Goal: Complete application form: Complete application form

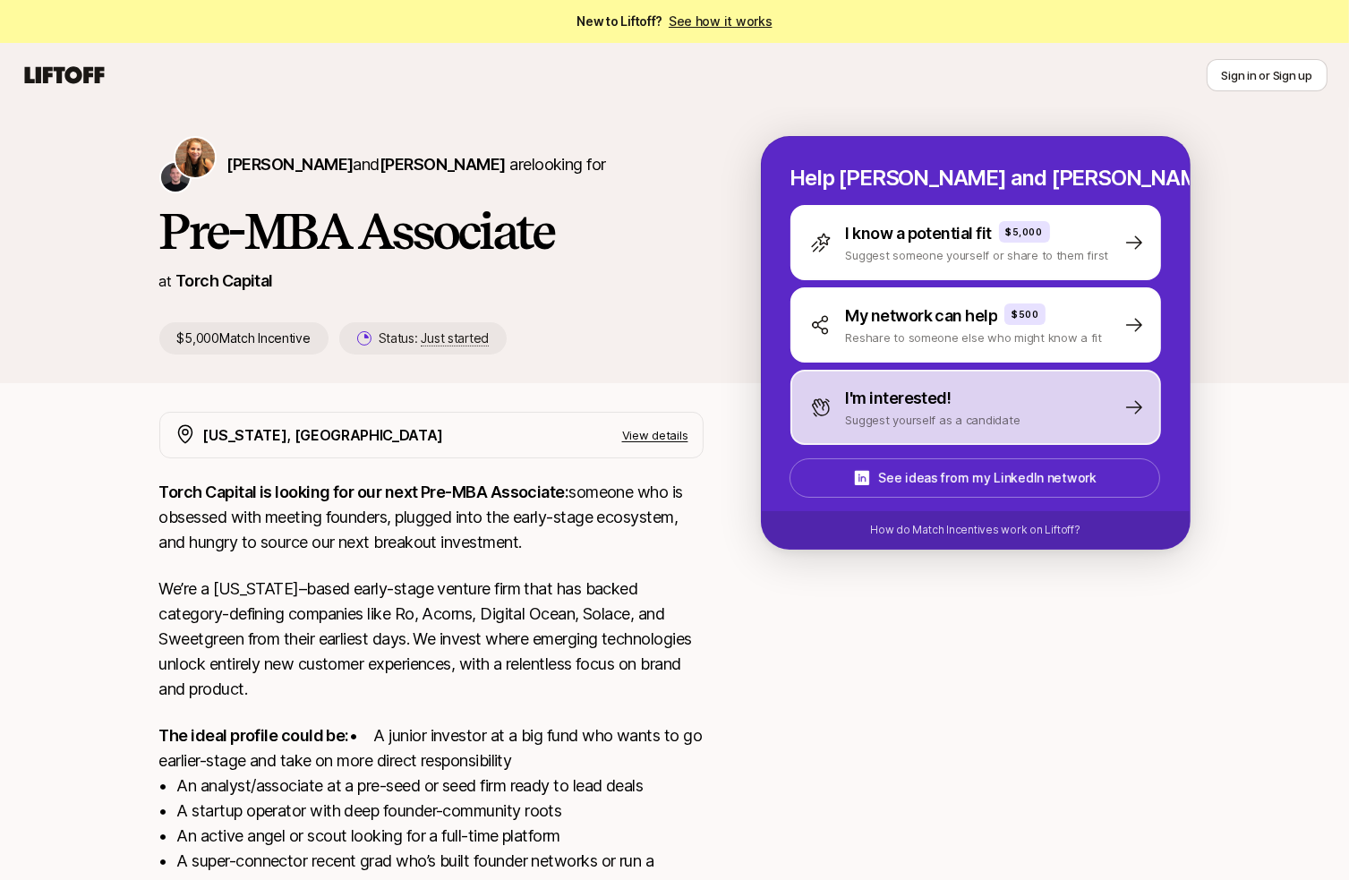
click at [920, 411] on p "Suggest yourself as a candidate" at bounding box center [933, 420] width 175 height 18
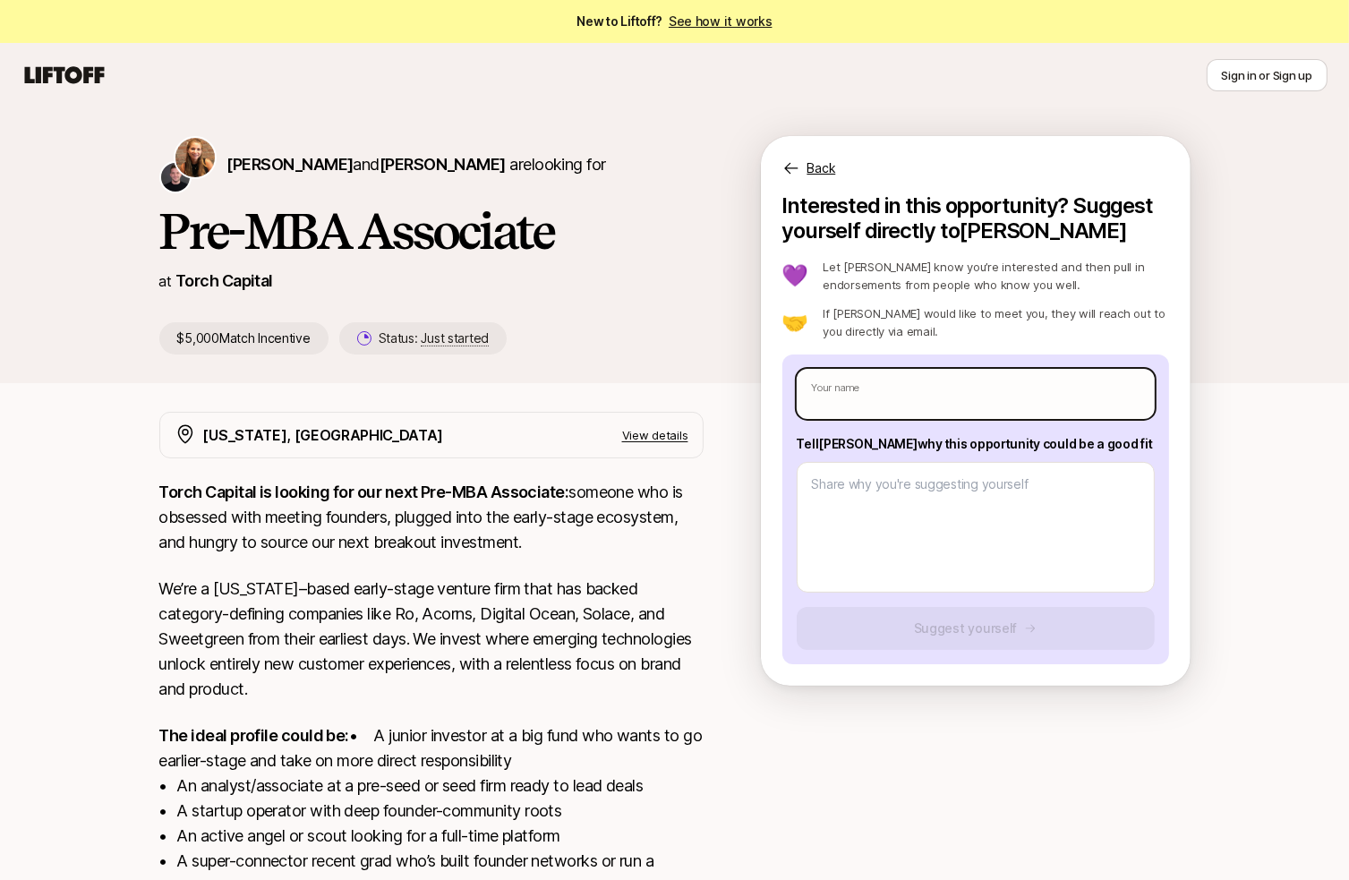
click at [928, 397] on input "text" at bounding box center [976, 394] width 358 height 50
type textarea "x"
type input "D"
type textarea "x"
type input "De"
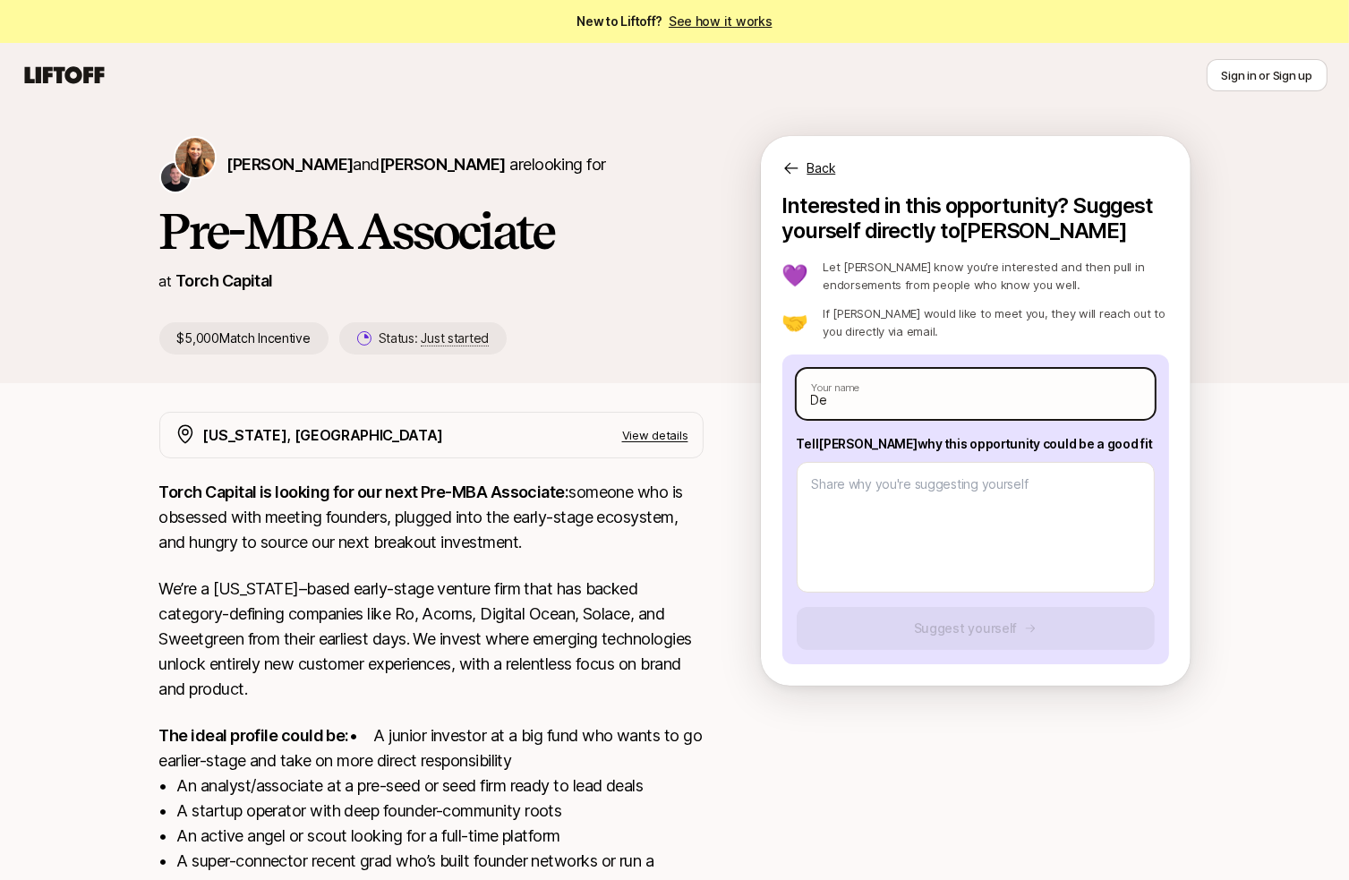
type textarea "x"
type input "Den"
type textarea "x"
type input "Deni"
type textarea "x"
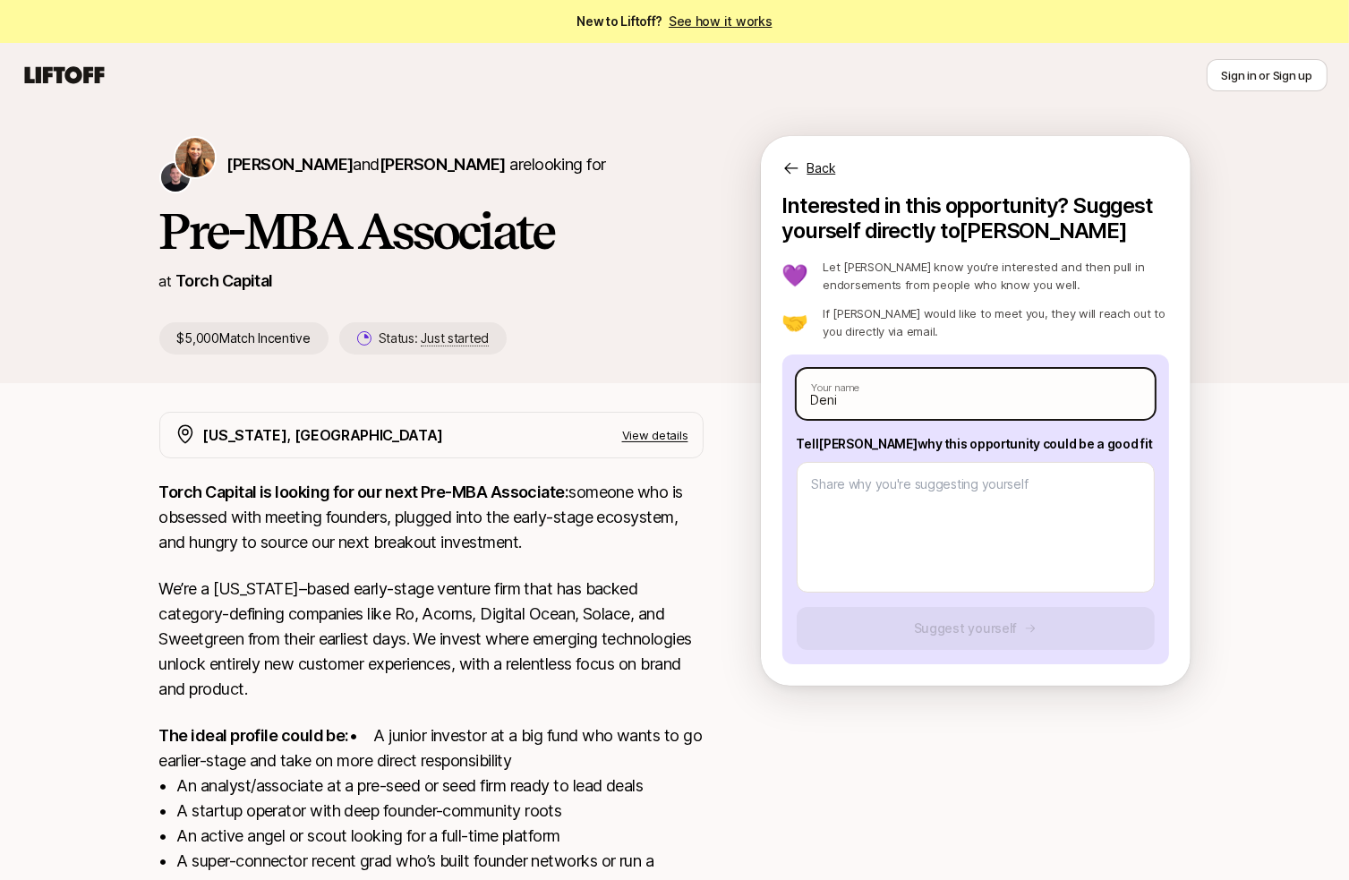
type input "[PERSON_NAME]"
type textarea "x"
type input "[PERSON_NAME]"
type textarea "x"
type input "[PERSON_NAME]"
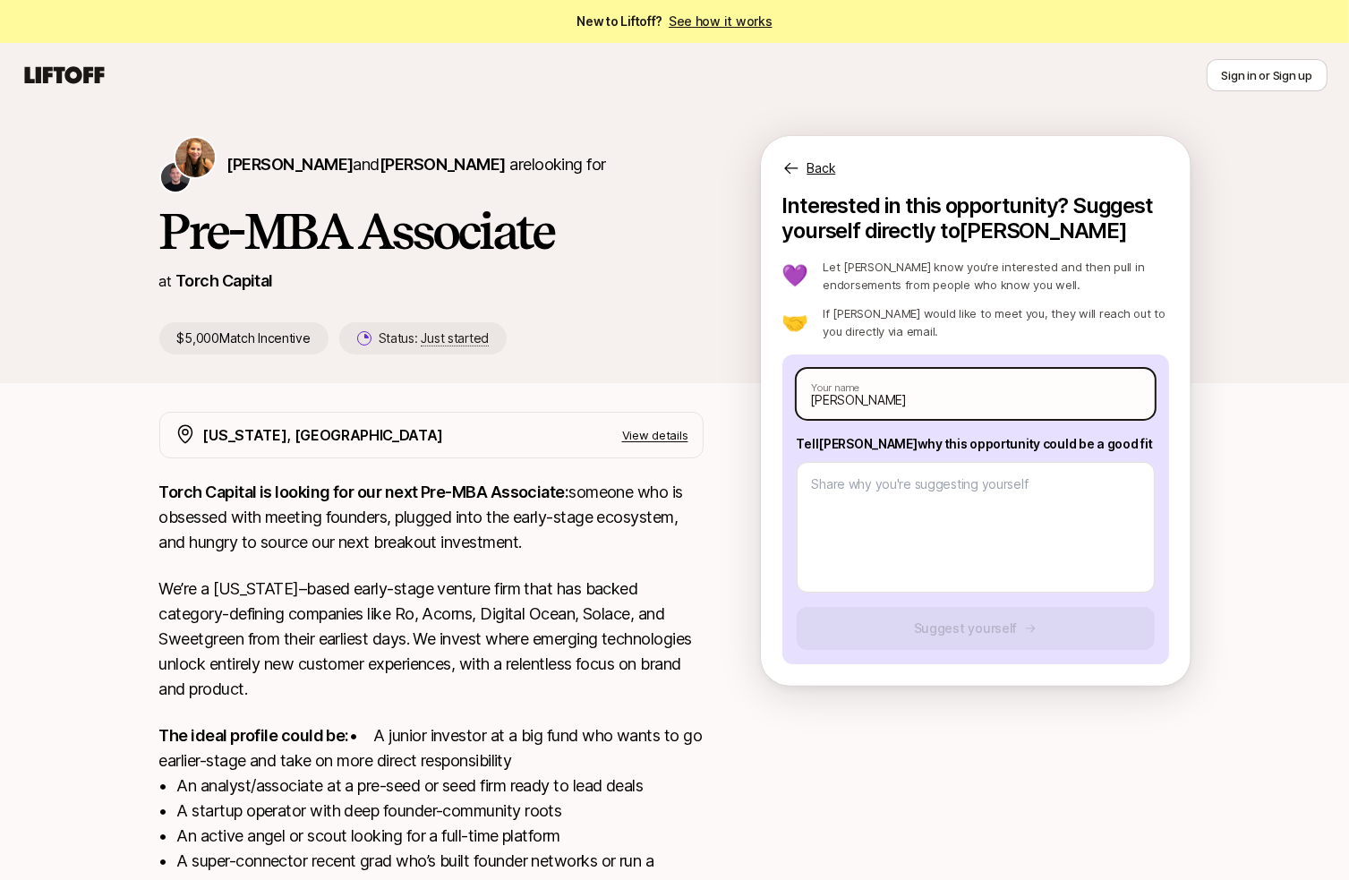
type textarea "x"
type input "[PERSON_NAME]"
type textarea "x"
type input "[PERSON_NAME]"
type textarea "x"
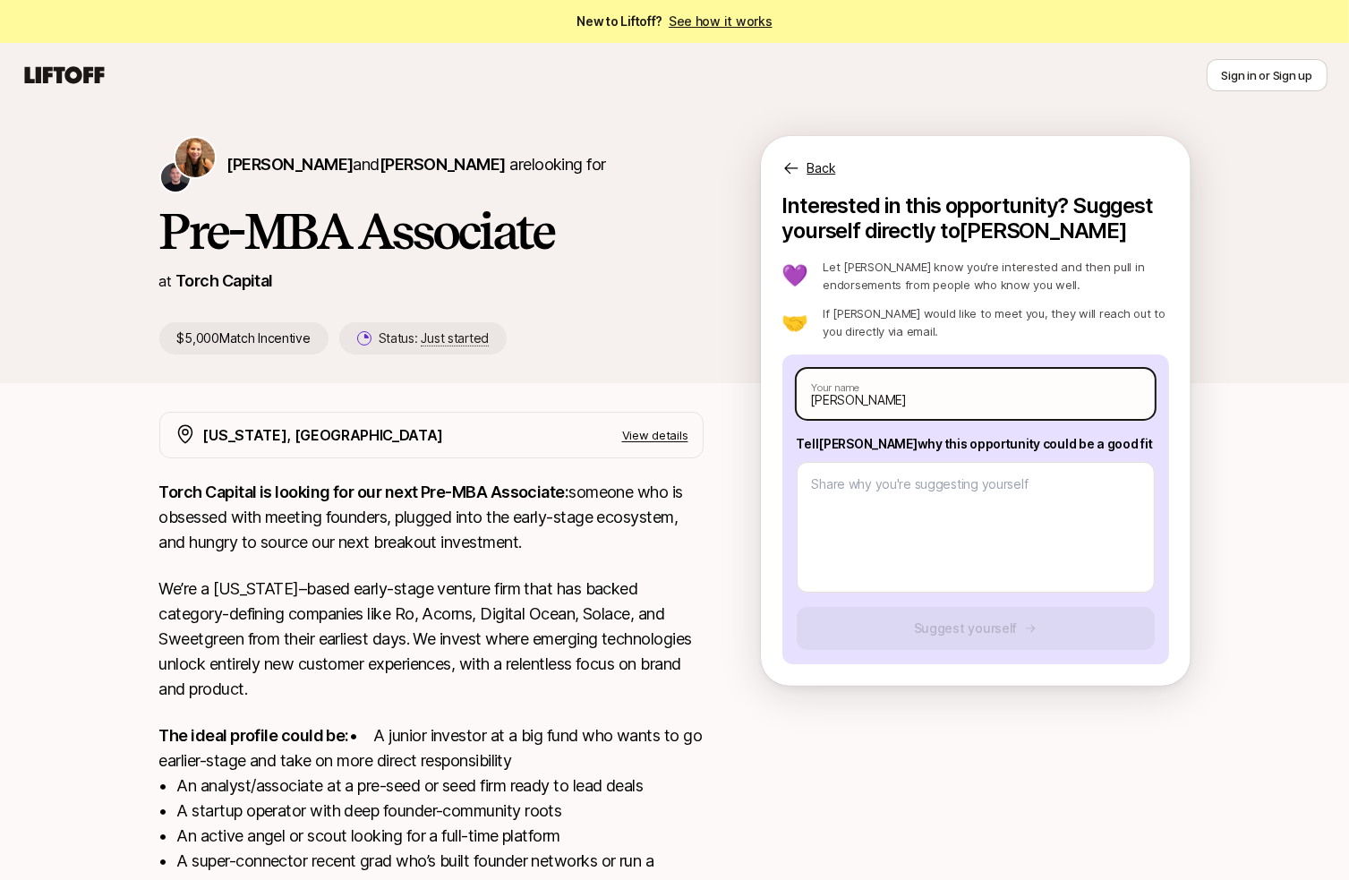
type input "[PERSON_NAME]"
type textarea "x"
type input "[PERSON_NAME]"
type textarea "x"
type input "[PERSON_NAME]"
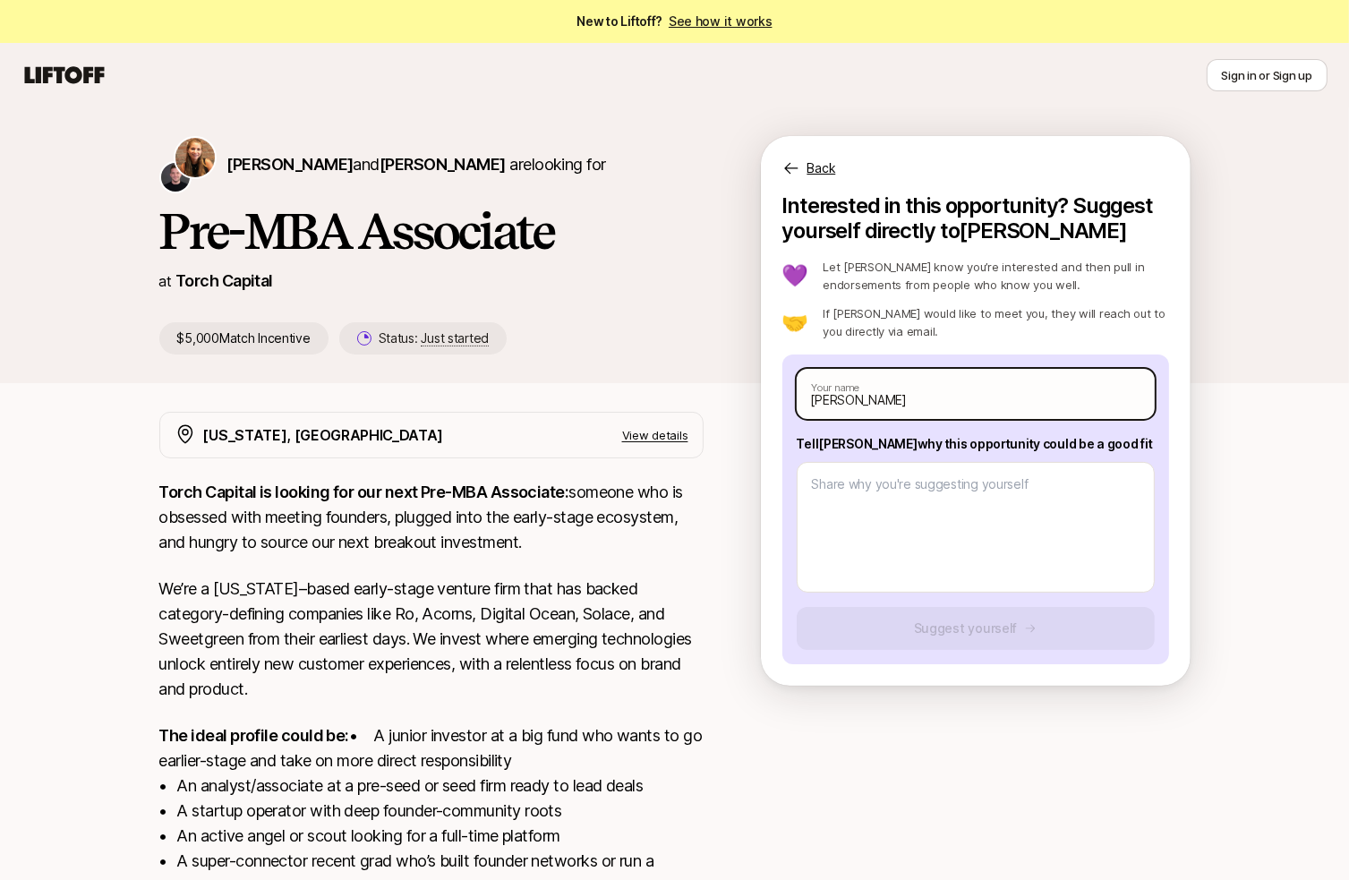
type textarea "x"
type input "[PERSON_NAME]"
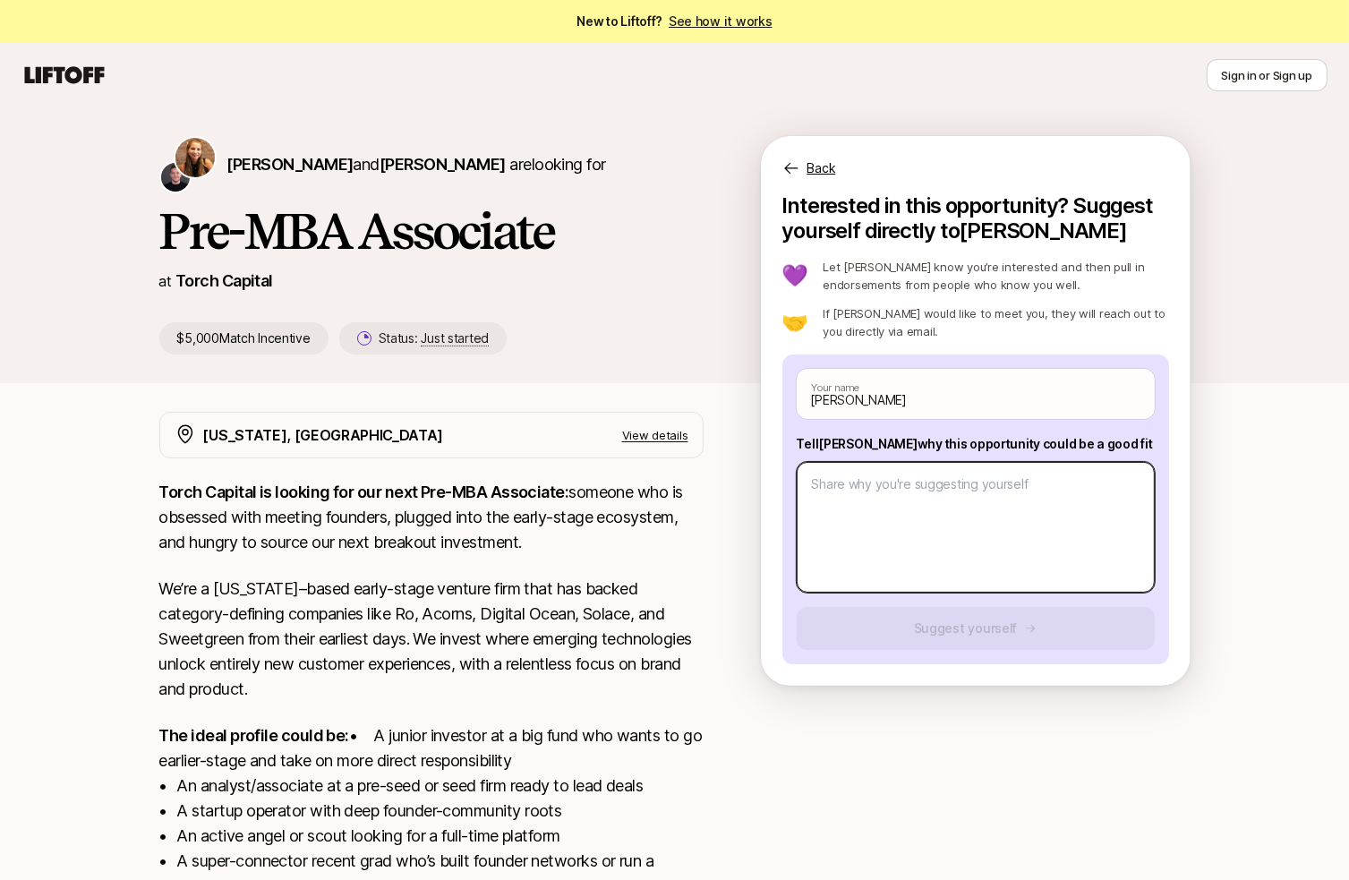
click at [982, 498] on textarea at bounding box center [976, 527] width 358 height 131
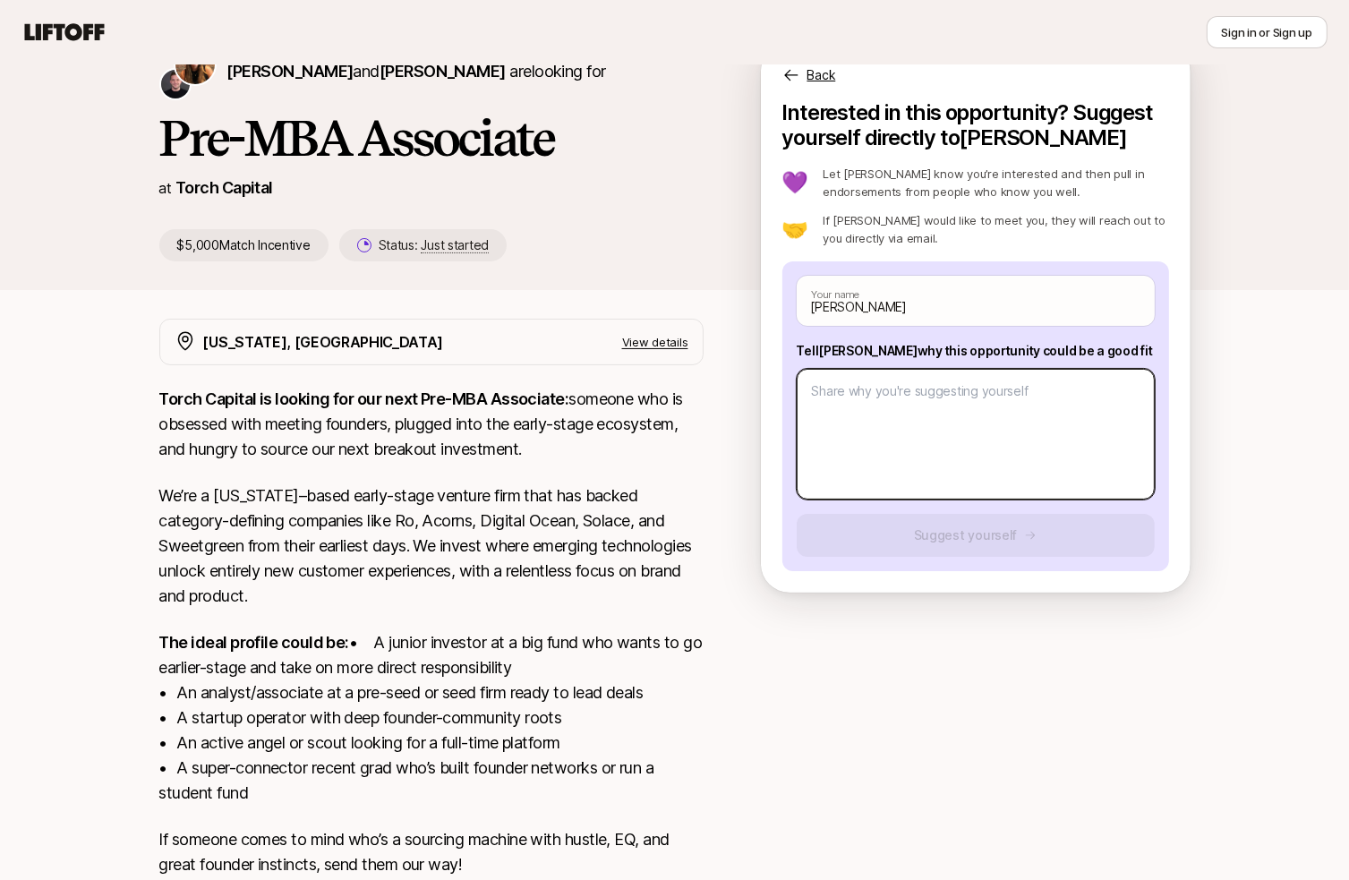
scroll to position [93, 0]
click at [902, 463] on textarea at bounding box center [976, 434] width 358 height 131
click at [928, 432] on textarea at bounding box center [976, 434] width 358 height 131
type textarea "x"
type textarea "H"
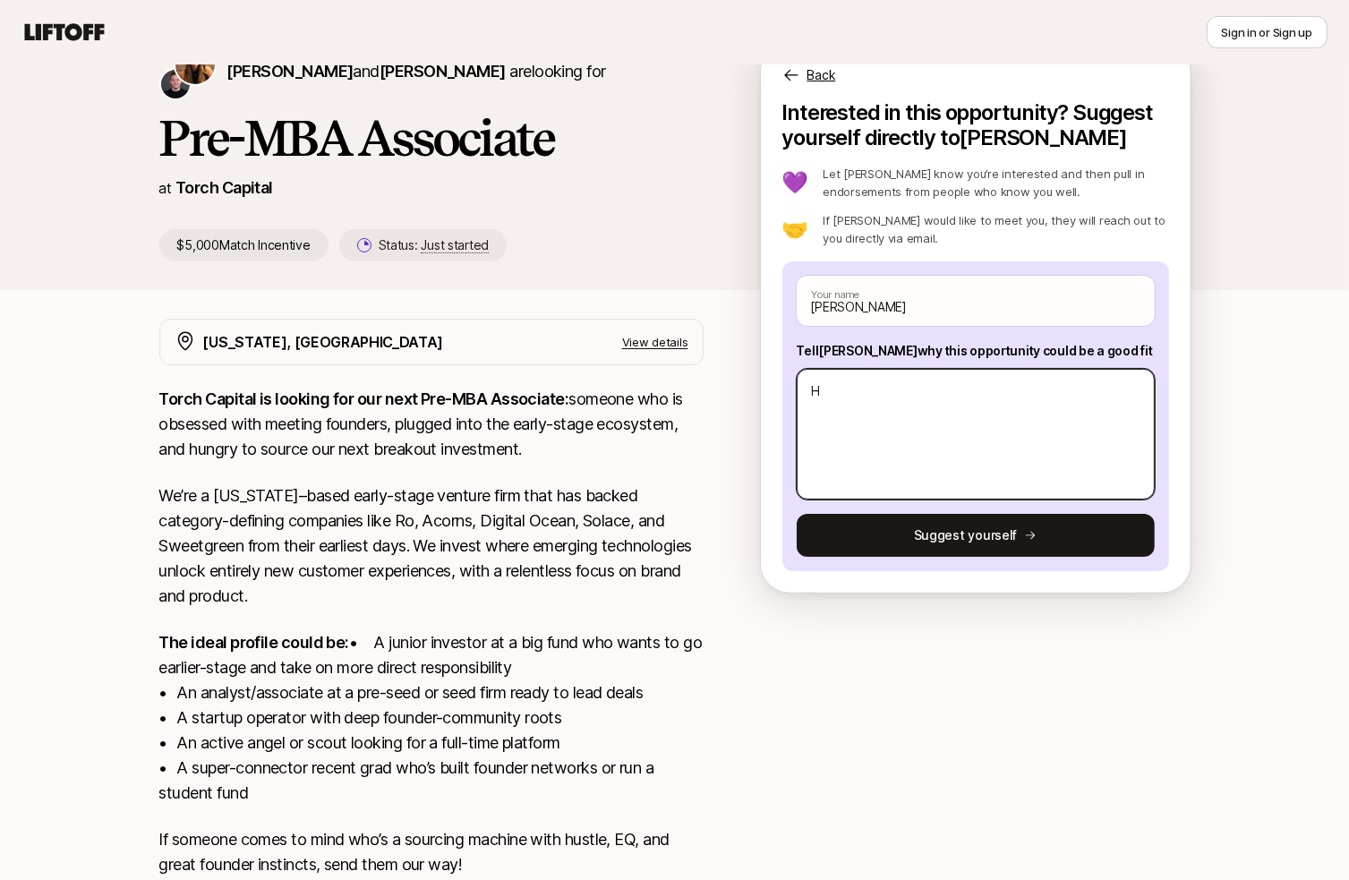
type textarea "x"
type textarea "Ha"
type textarea "x"
type textarea "Hav"
type textarea "x"
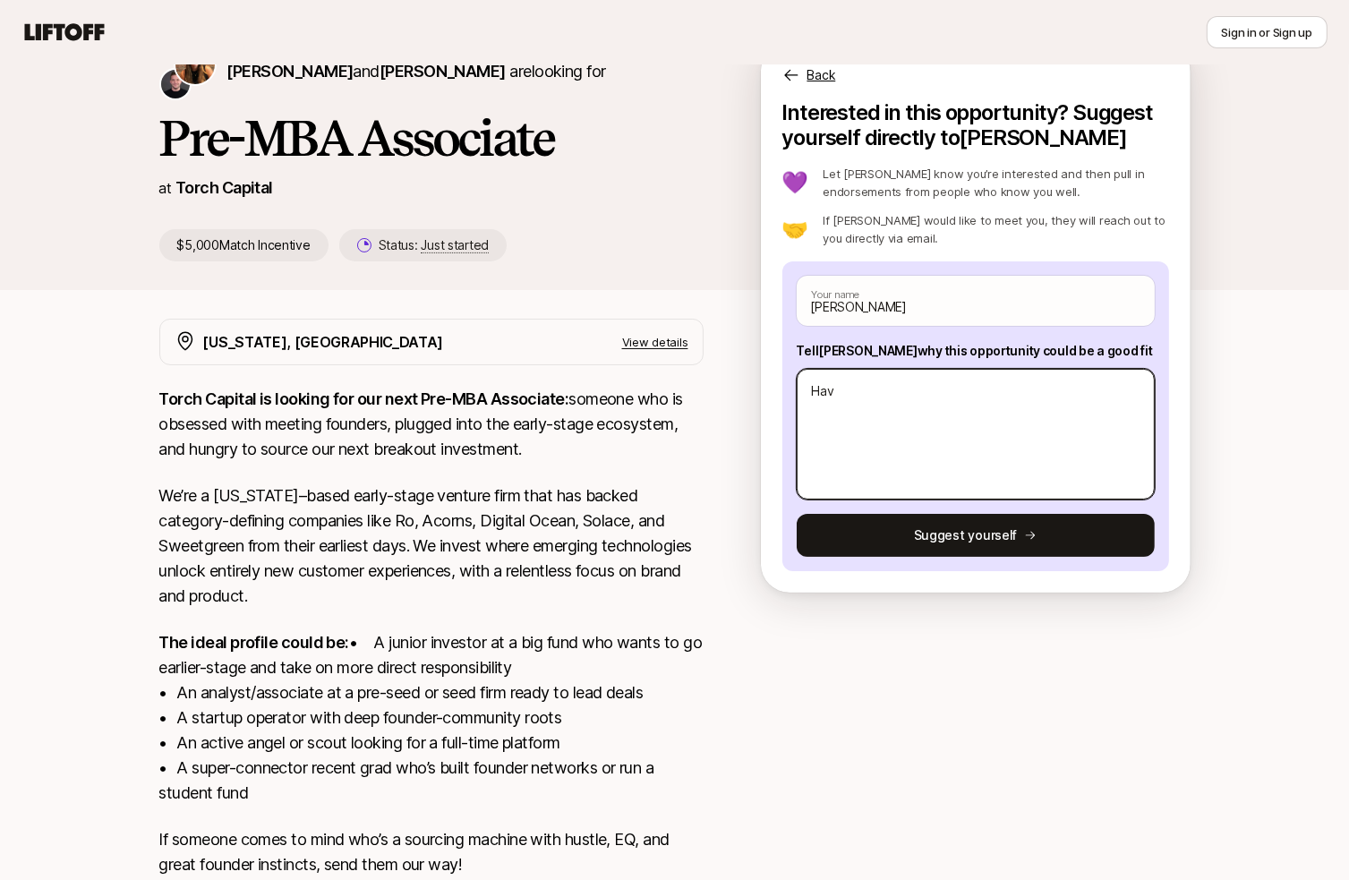
type textarea "[PERSON_NAME]"
type textarea "x"
type textarea "Havin"
type textarea "x"
type textarea "Having"
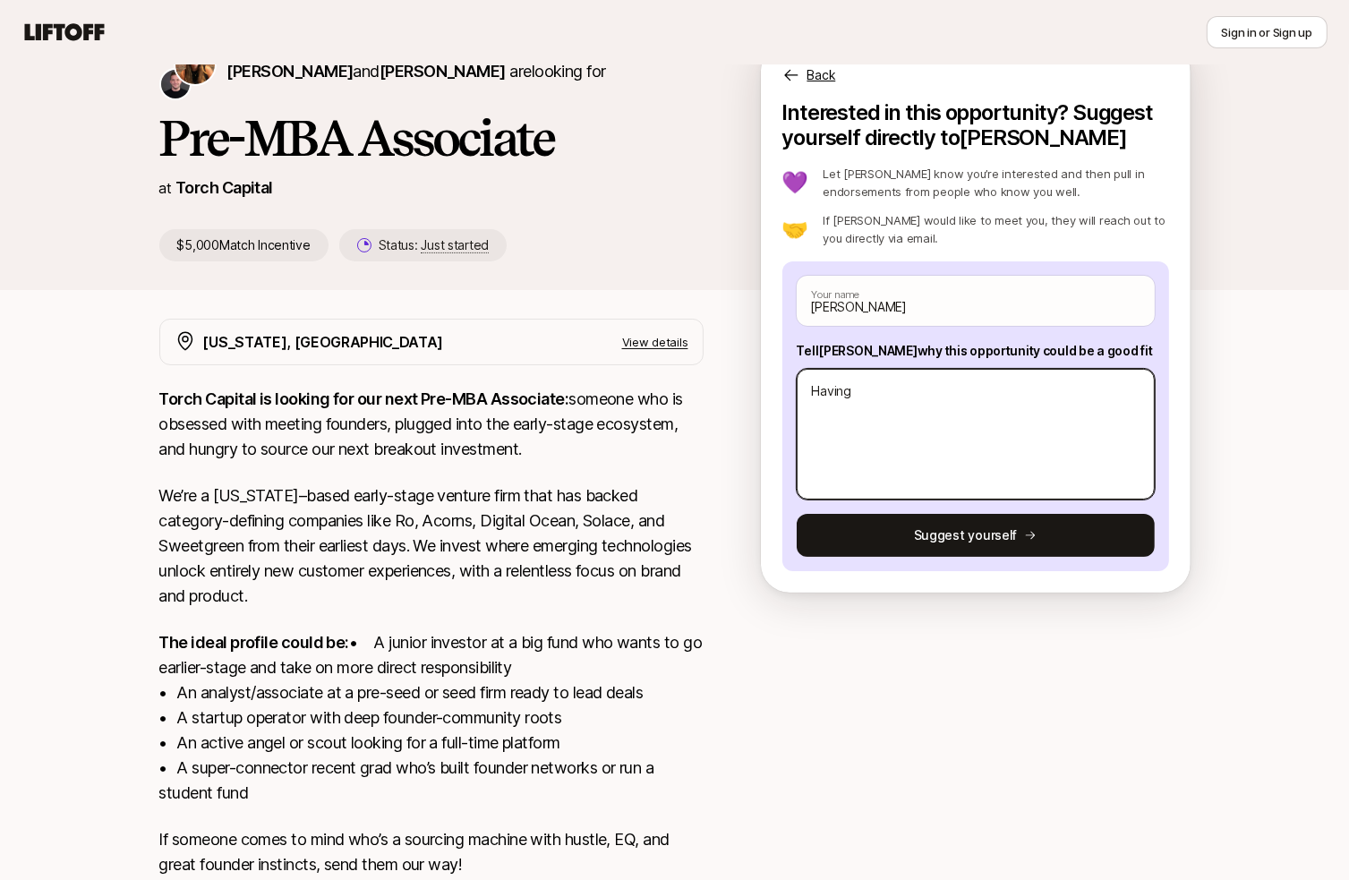
type textarea "x"
type textarea "Having"
type textarea "x"
type textarea "Having b"
type textarea "x"
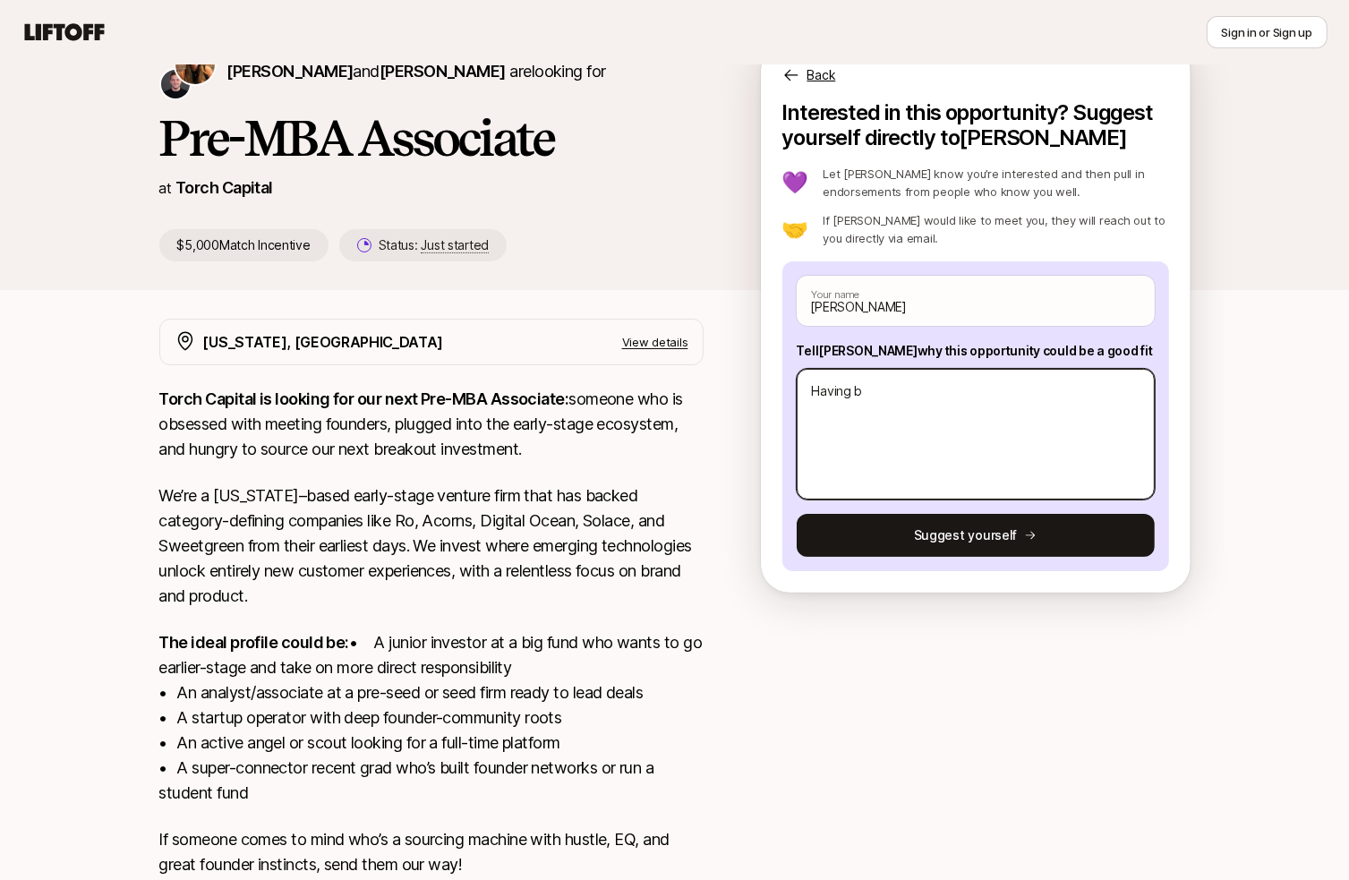
type textarea "Having be"
type textarea "x"
type textarea "Having bee"
type textarea "x"
type textarea "Having been"
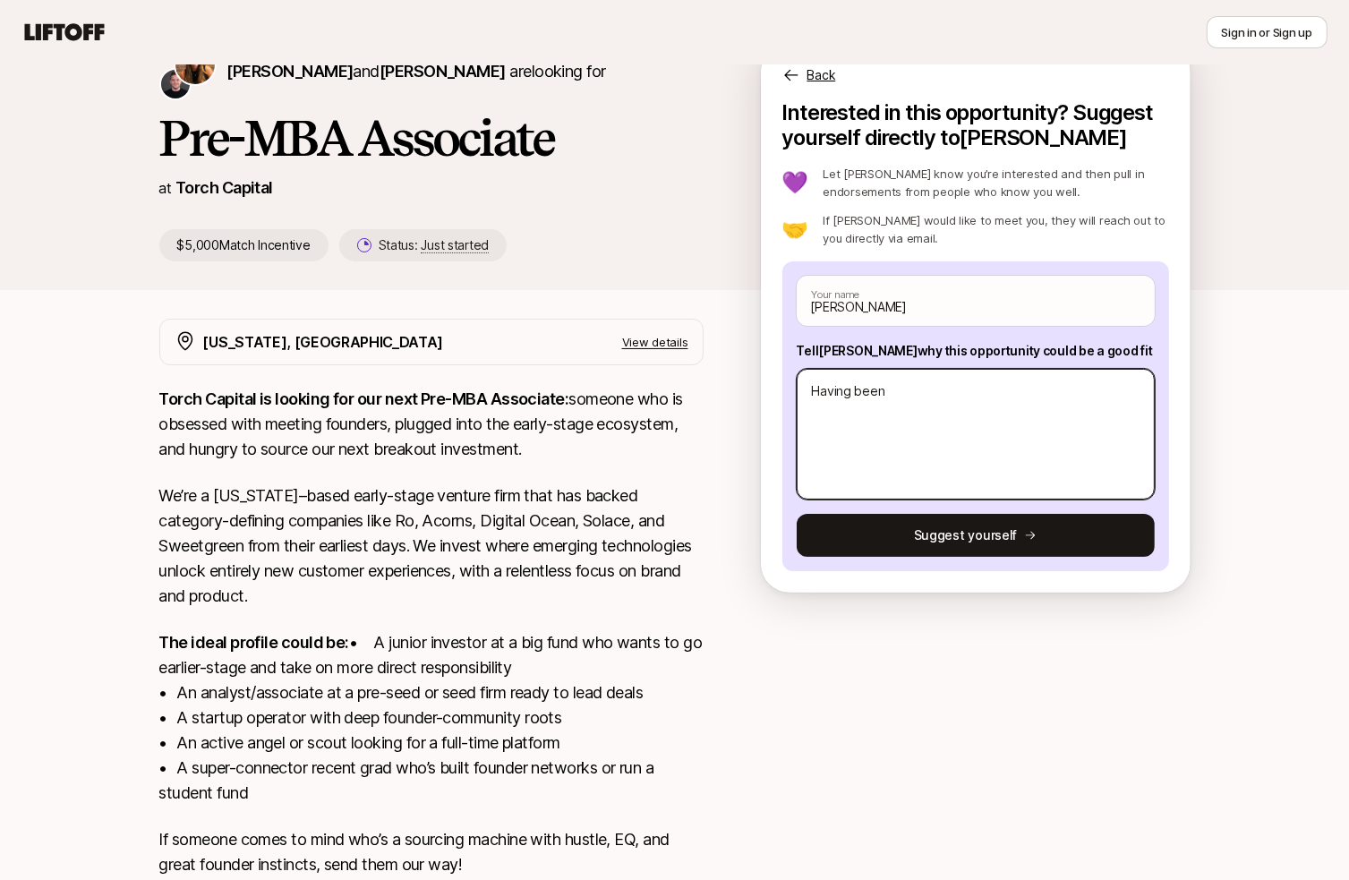
type textarea "x"
type textarea "Having been"
type textarea "x"
type textarea "Having been p"
type textarea "x"
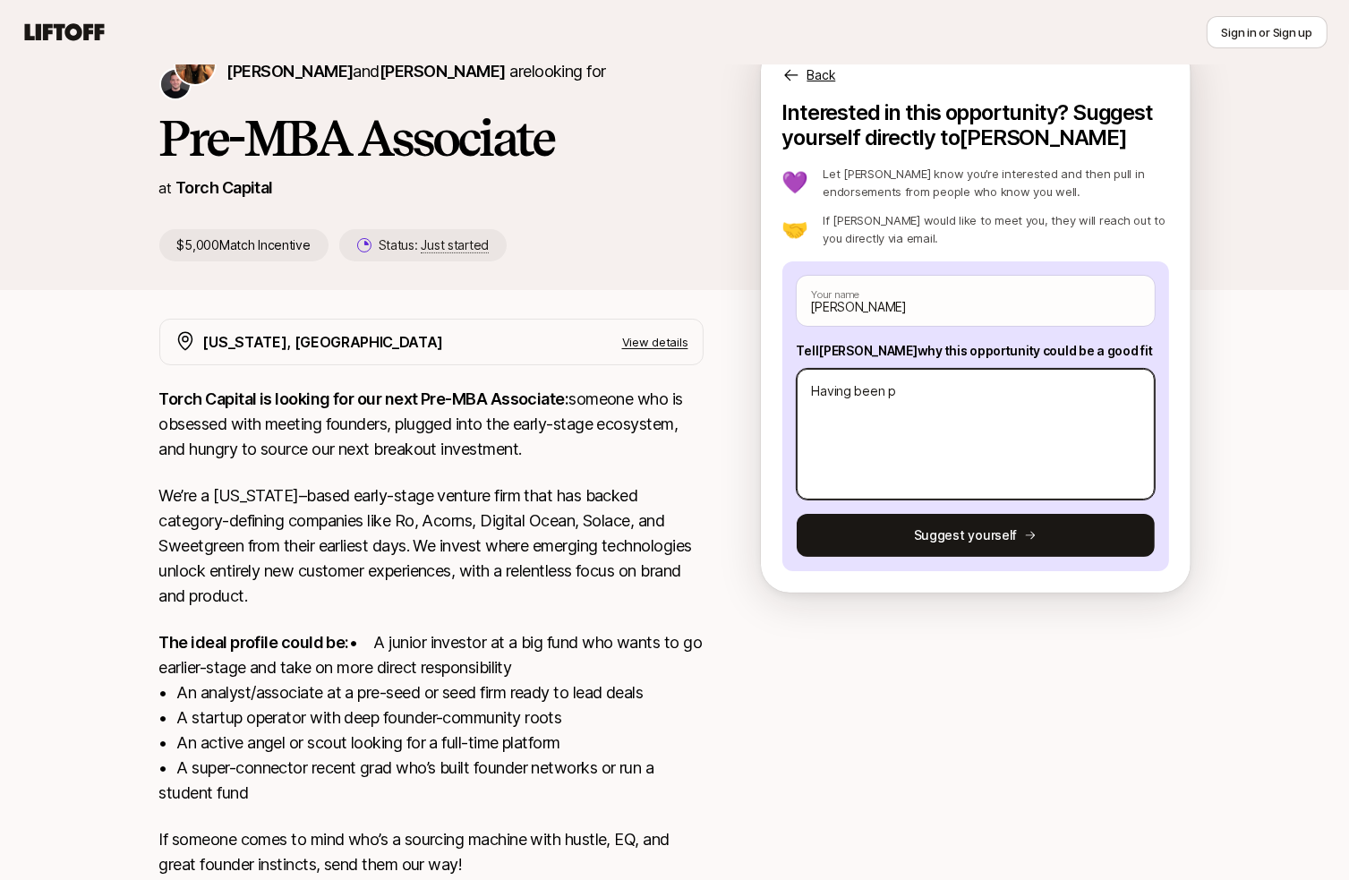
type textarea "Having been pa"
type textarea "x"
type textarea "Having been par"
type textarea "x"
type textarea "Having been part"
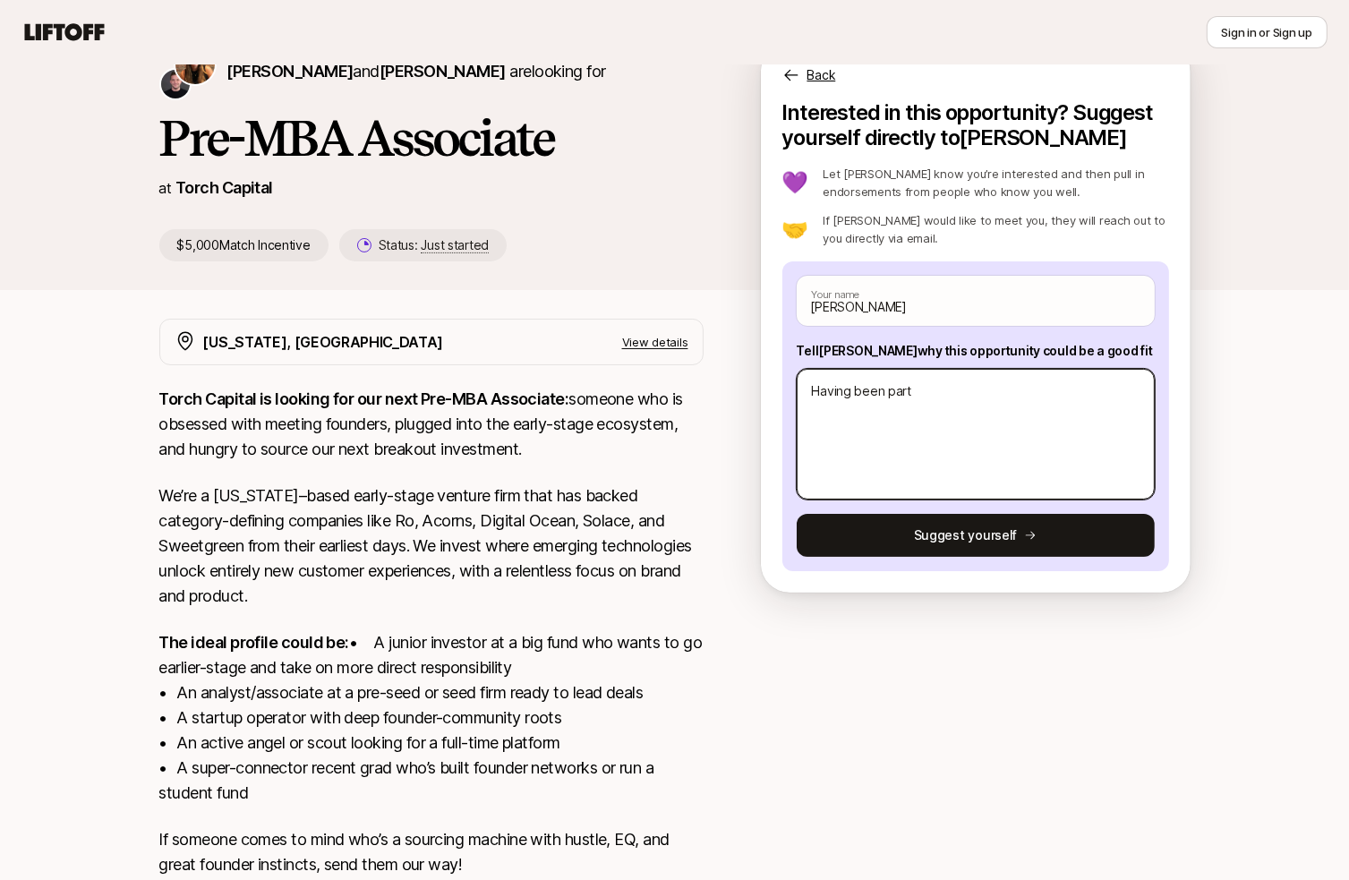
type textarea "x"
type textarea "Having been part"
type textarea "x"
type textarea "Having been part o"
type textarea "x"
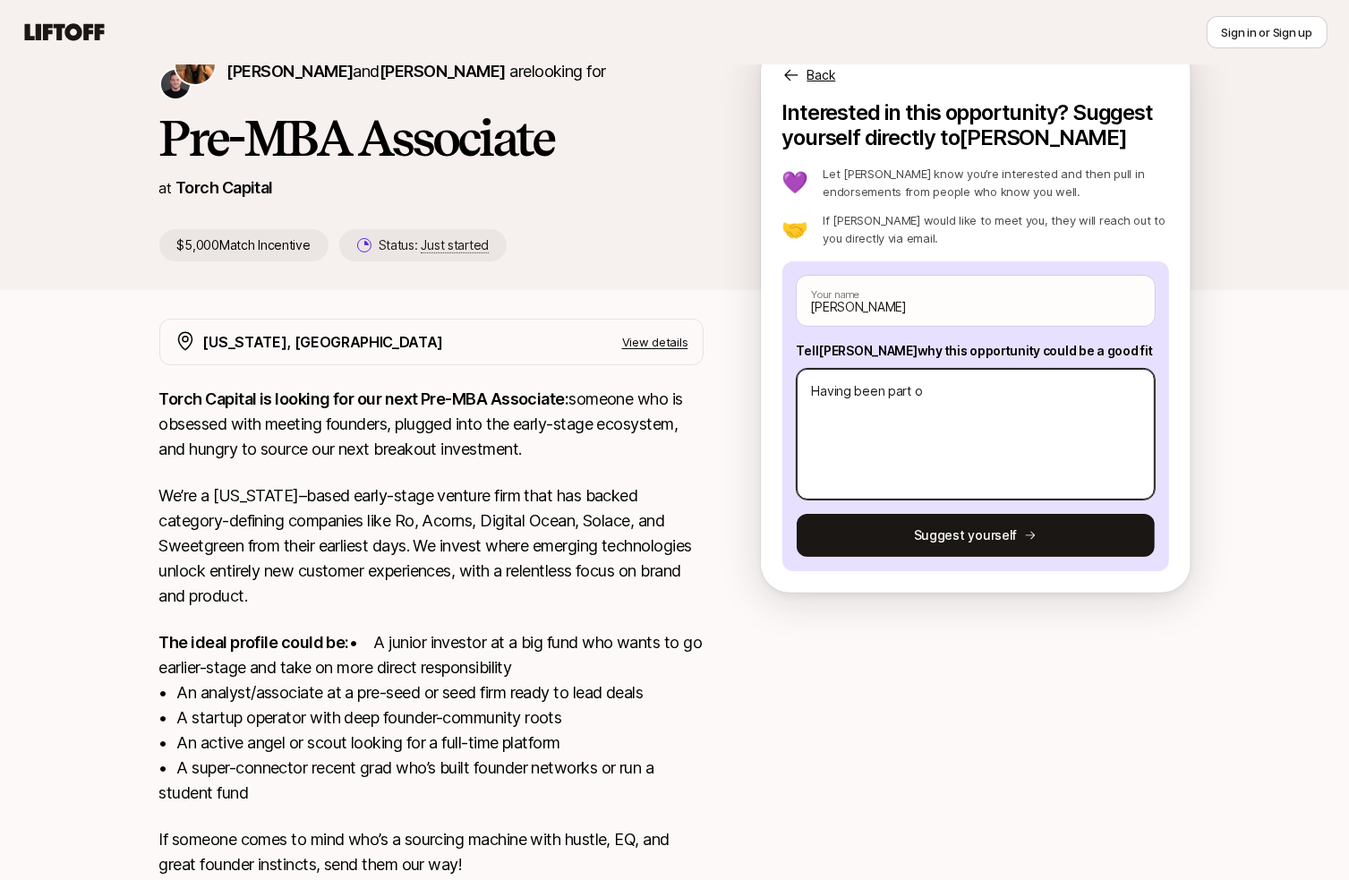
type textarea "Having been part of"
type textarea "x"
type textarea "Having been part of"
type textarea "x"
type textarea "Having been part of 4"
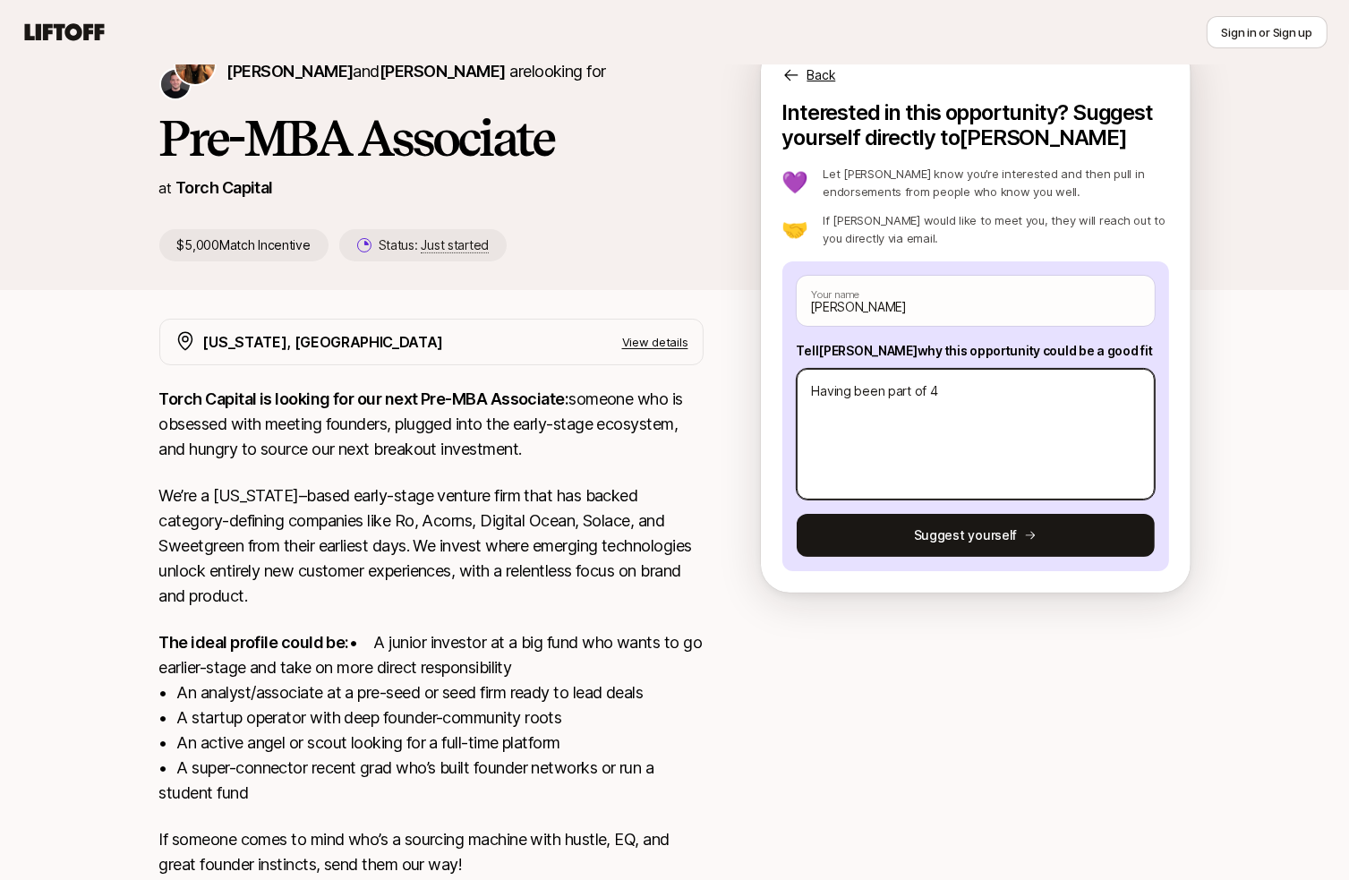
type textarea "x"
type textarea "Having been part of 4"
type textarea "x"
type textarea "Having been part of 4 d"
type textarea "x"
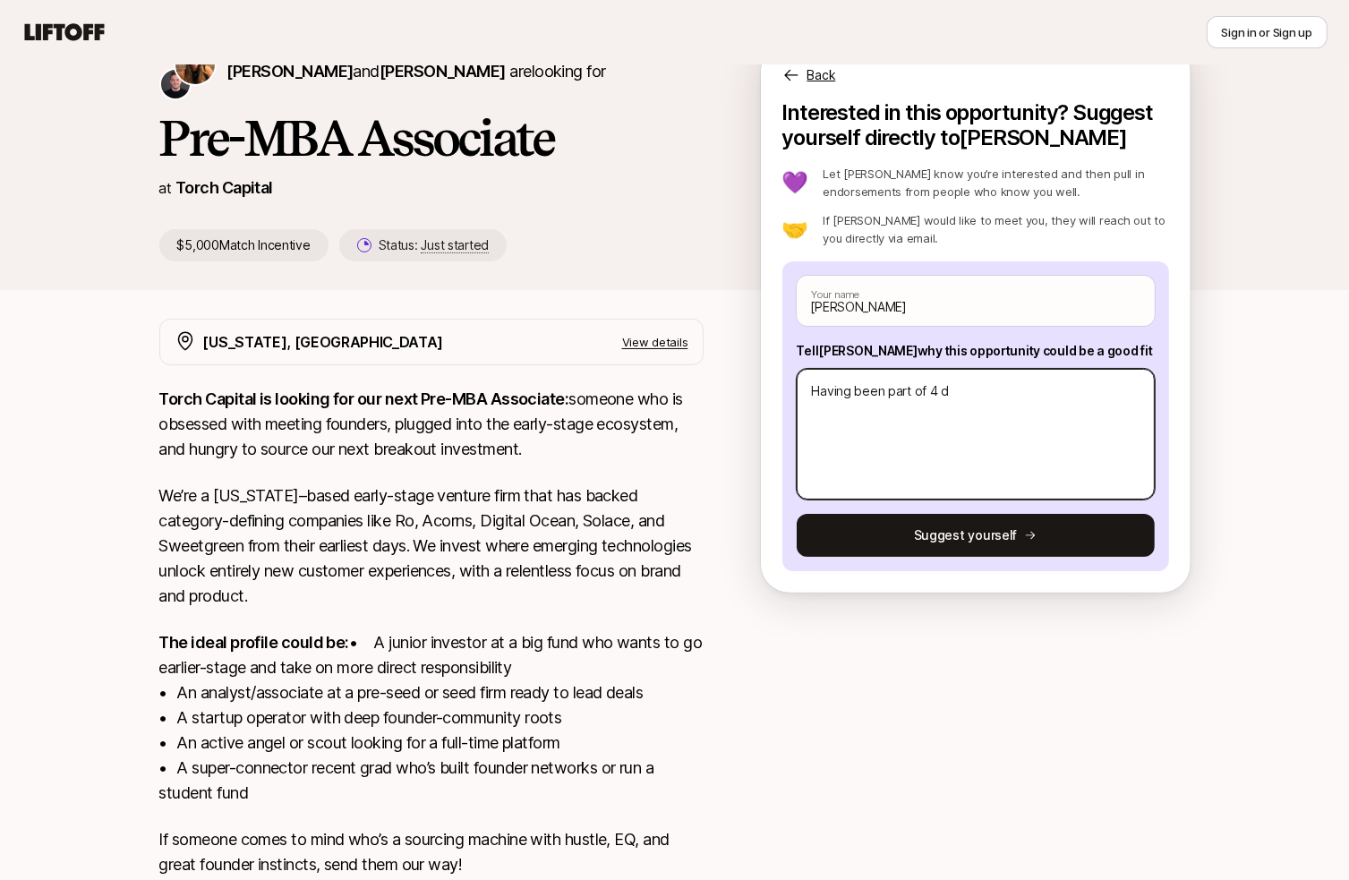
type textarea "Having been part of 4 di"
type textarea "x"
type textarea "Having been part of 4 dis"
type textarea "x"
type textarea "Having been part of 4 dist"
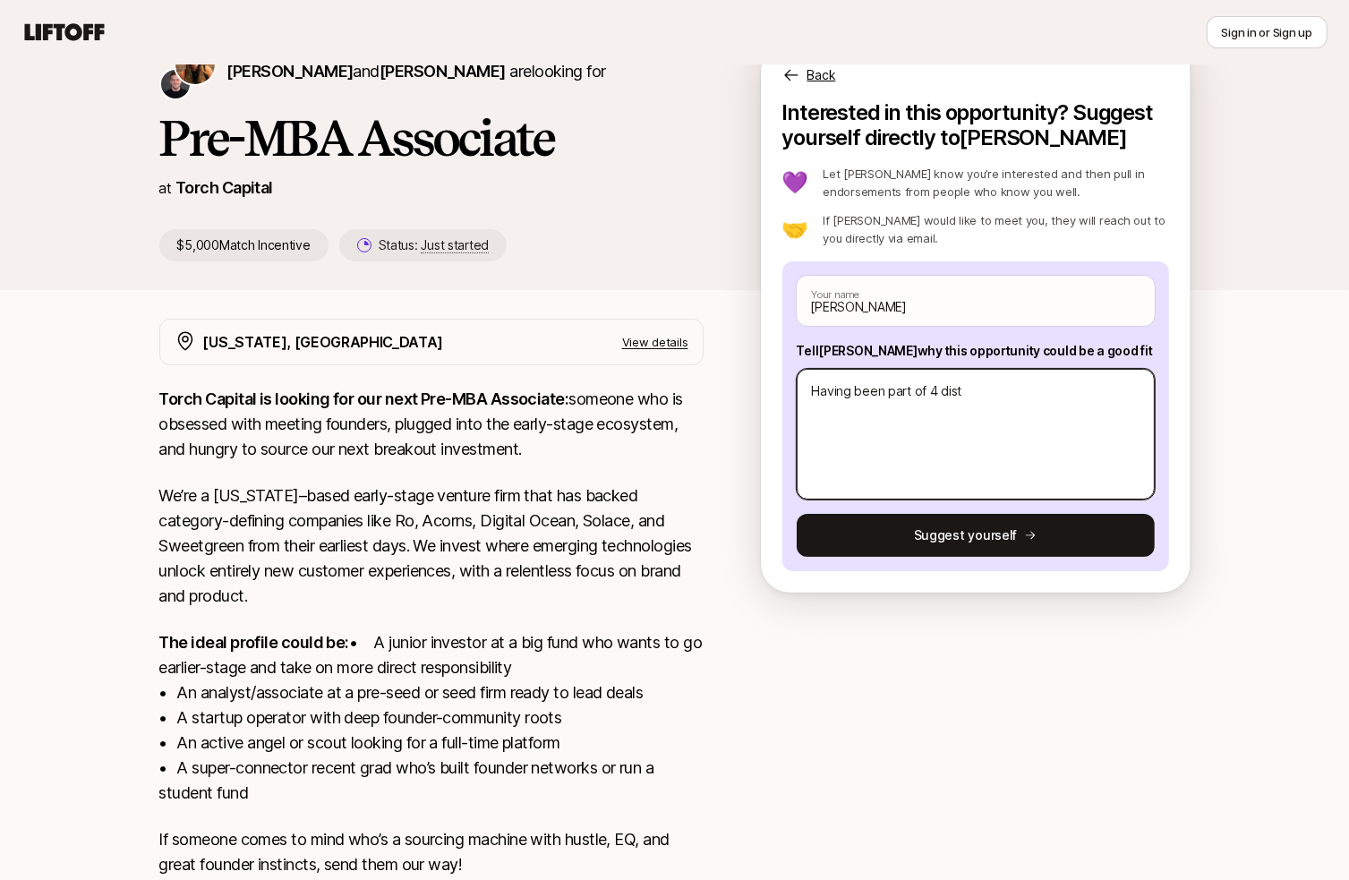
type textarea "x"
type textarea "Having been part of 4 disti"
type textarea "x"
type textarea "Having been part of 4 distin"
type textarea "x"
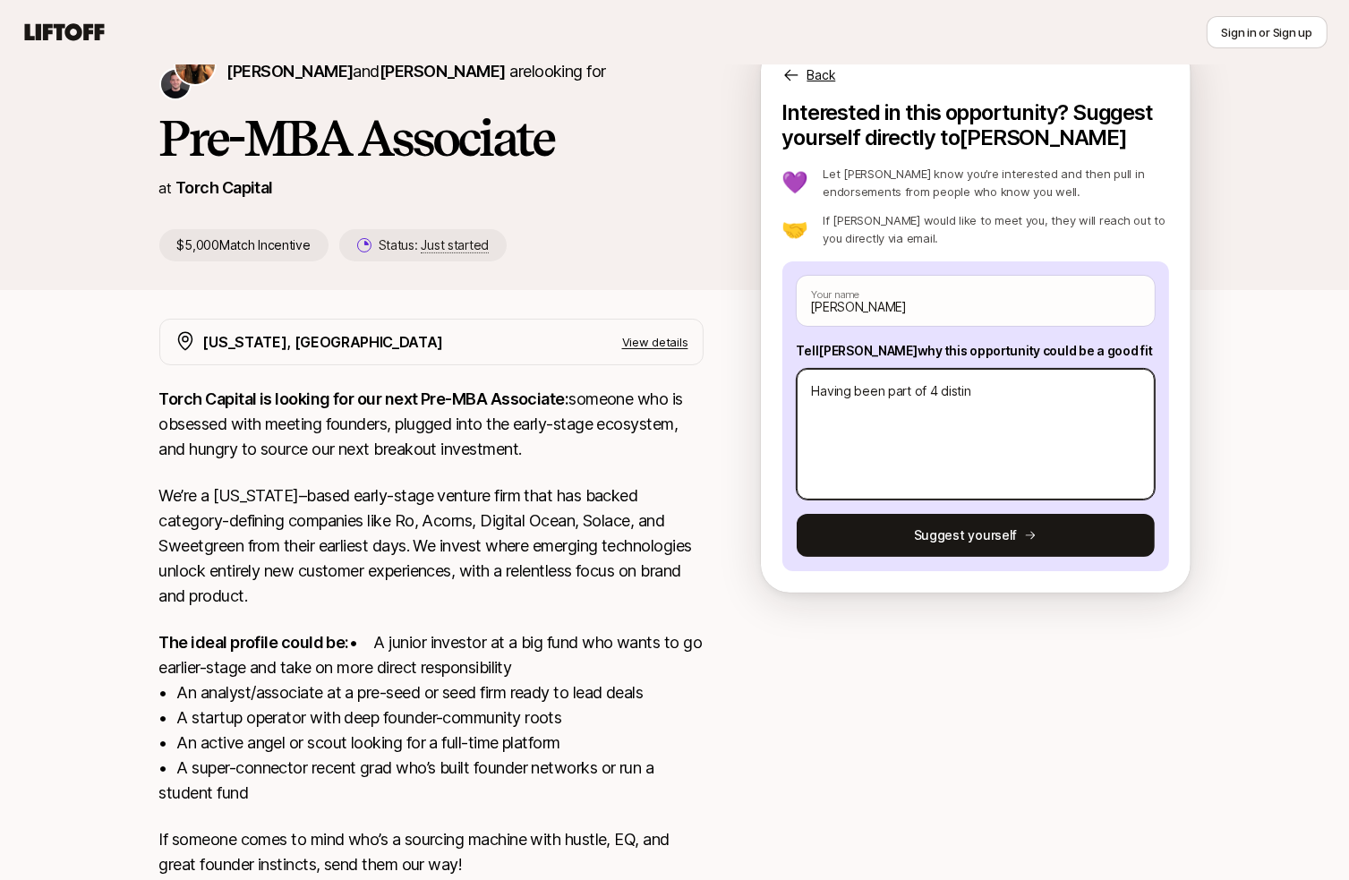
type textarea "Having been part of 4 distinc"
type textarea "x"
type textarea "Having been part of 4 distinct"
type textarea "x"
type textarea "Having been part of 4 distinct"
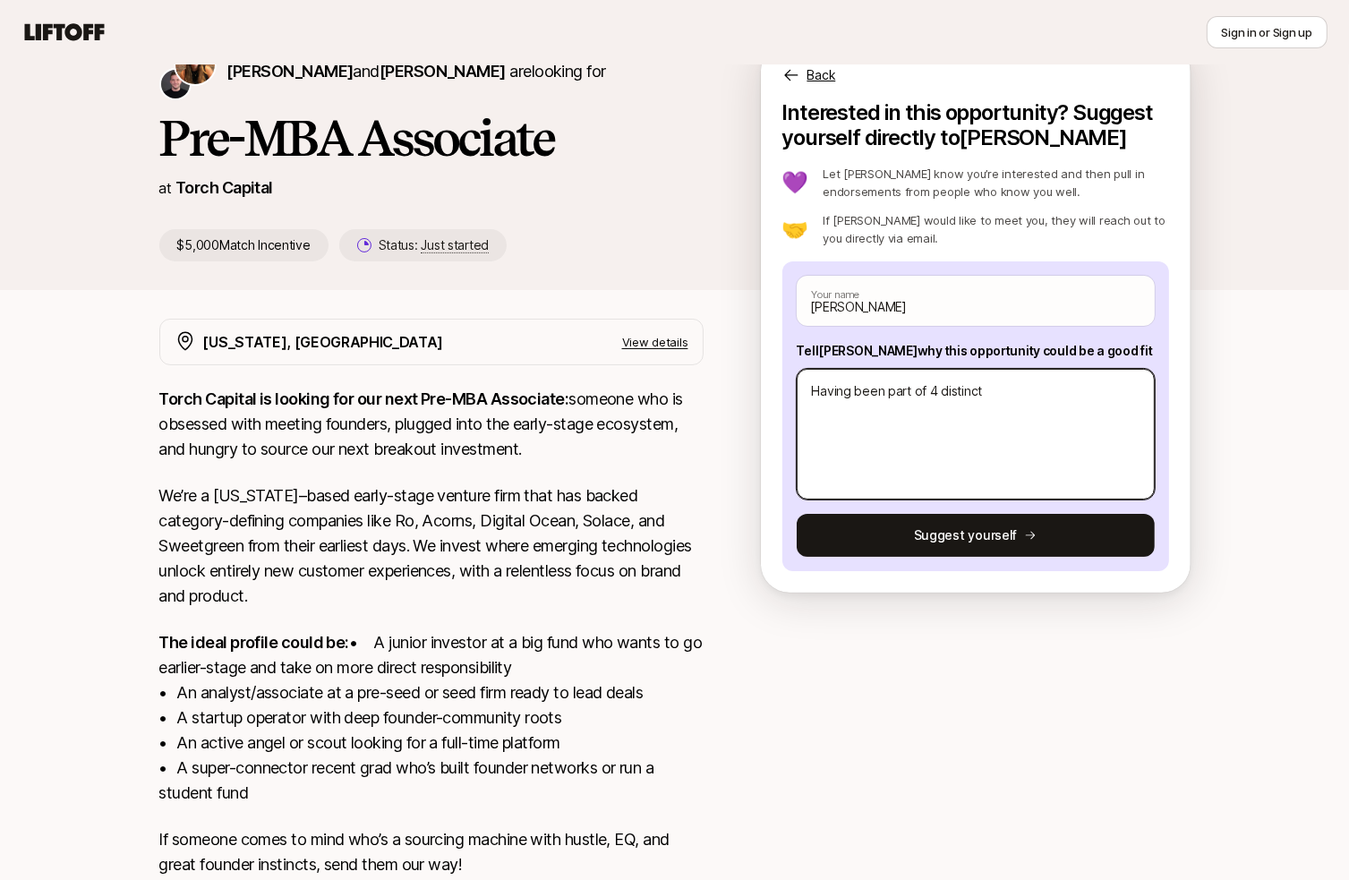
type textarea "x"
type textarea "Having been part of 4 distinct v"
type textarea "x"
type textarea "Having been part of 4 distinct ve"
type textarea "x"
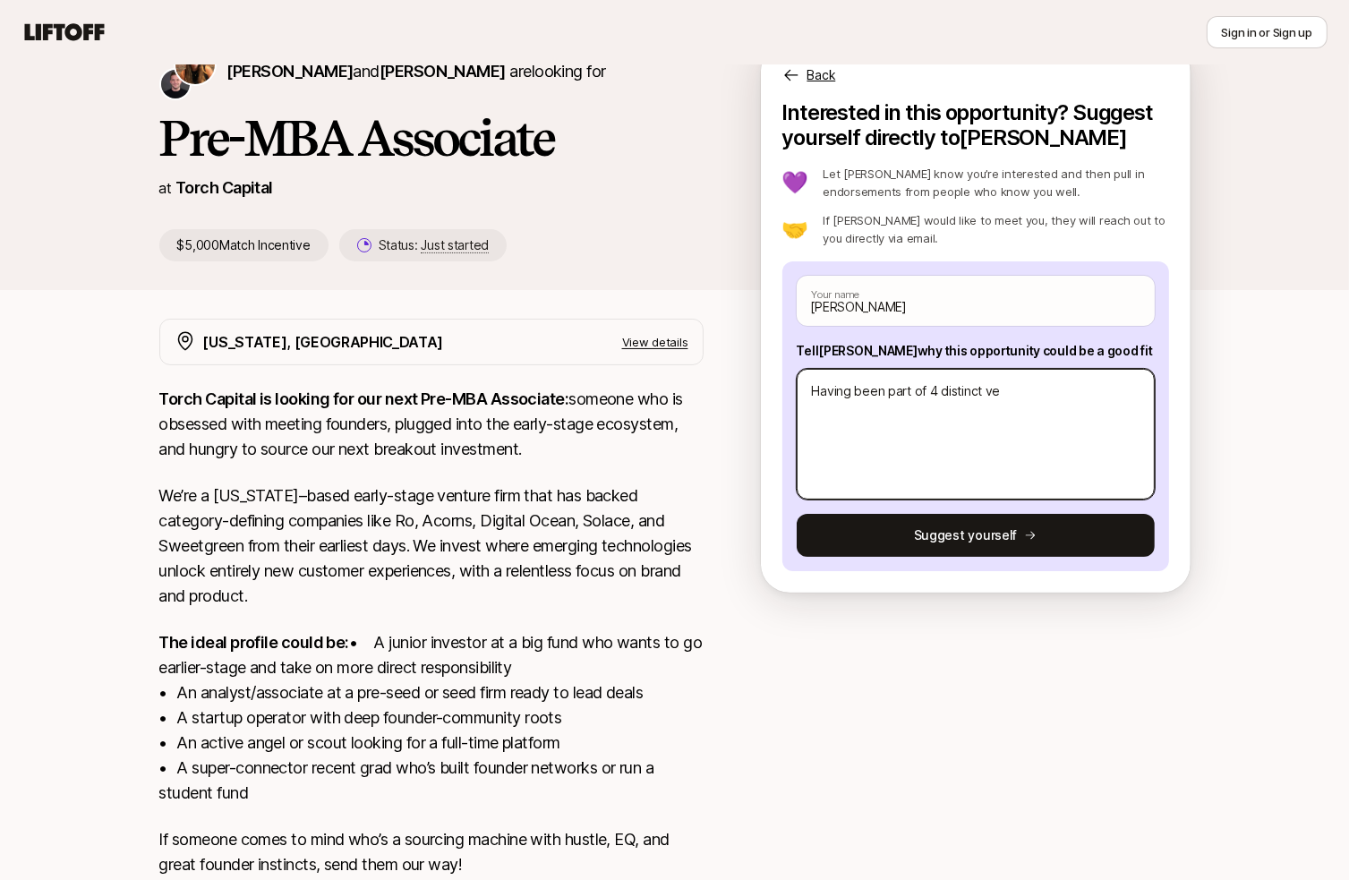
type textarea "Having been part of 4 distinct ven"
type textarea "x"
type textarea "Having been part of 4 distinct vent"
type textarea "x"
type textarea "Having been part of 4 distinct ventu"
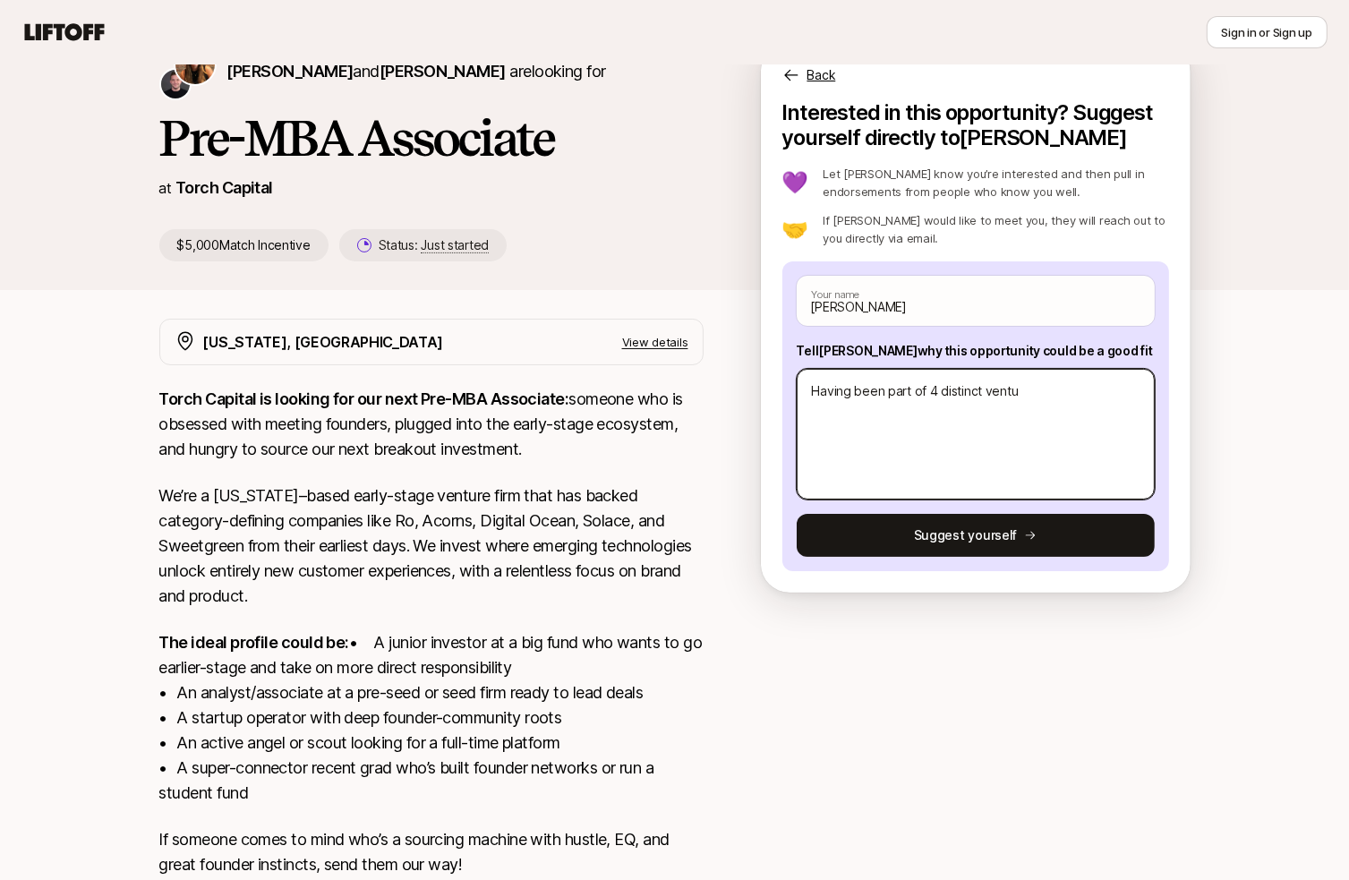
type textarea "x"
type textarea "Having been part of 4 distinct ventur"
type textarea "x"
type textarea "Having been part of 4 distinct venture"
type textarea "x"
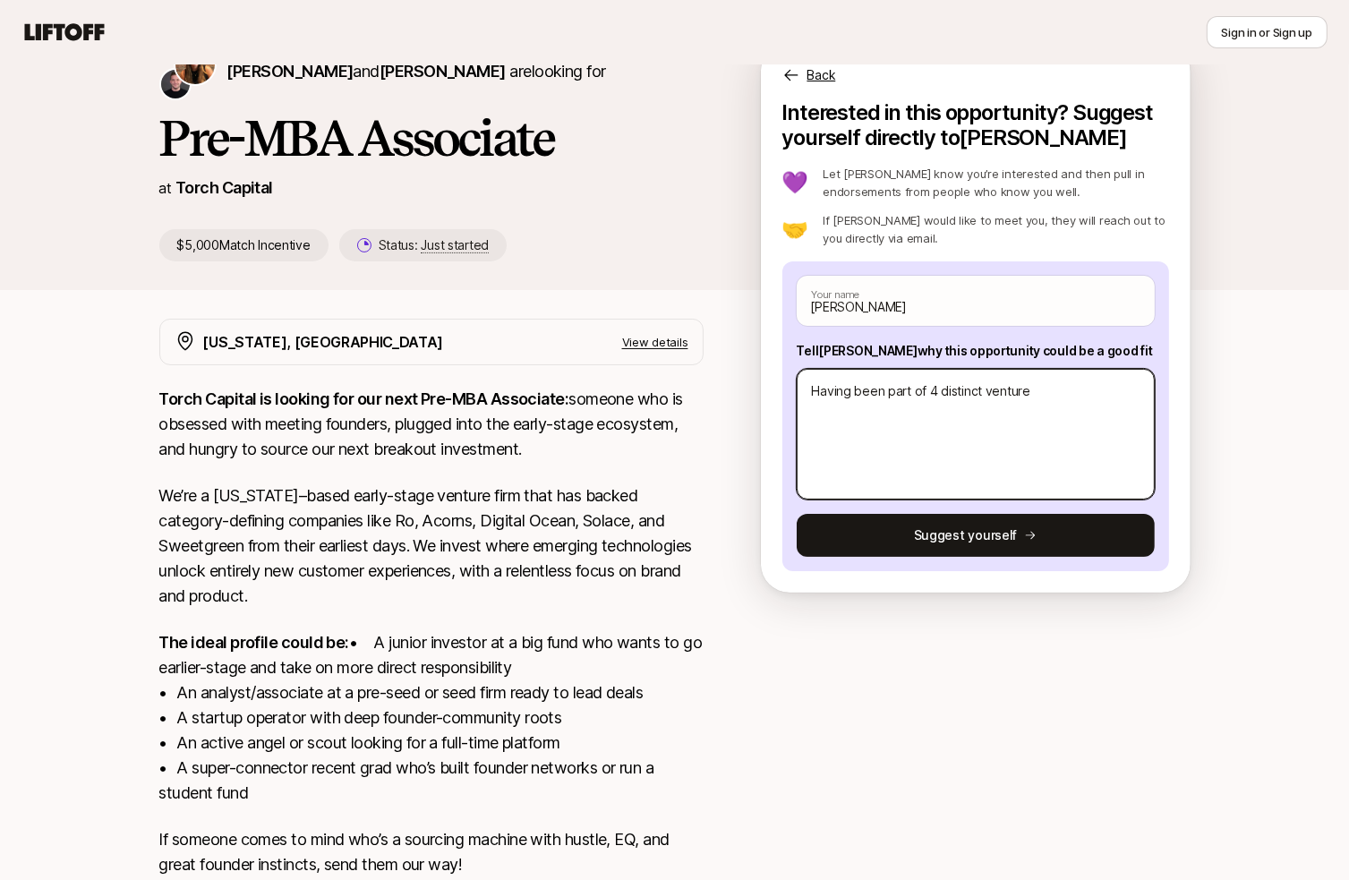
type textarea "Having been part of 4 distinct venture"
type textarea "x"
type textarea "Having been part of 4 distinct venture f"
type textarea "x"
type textarea "Having been part of 4 distinct venture fu"
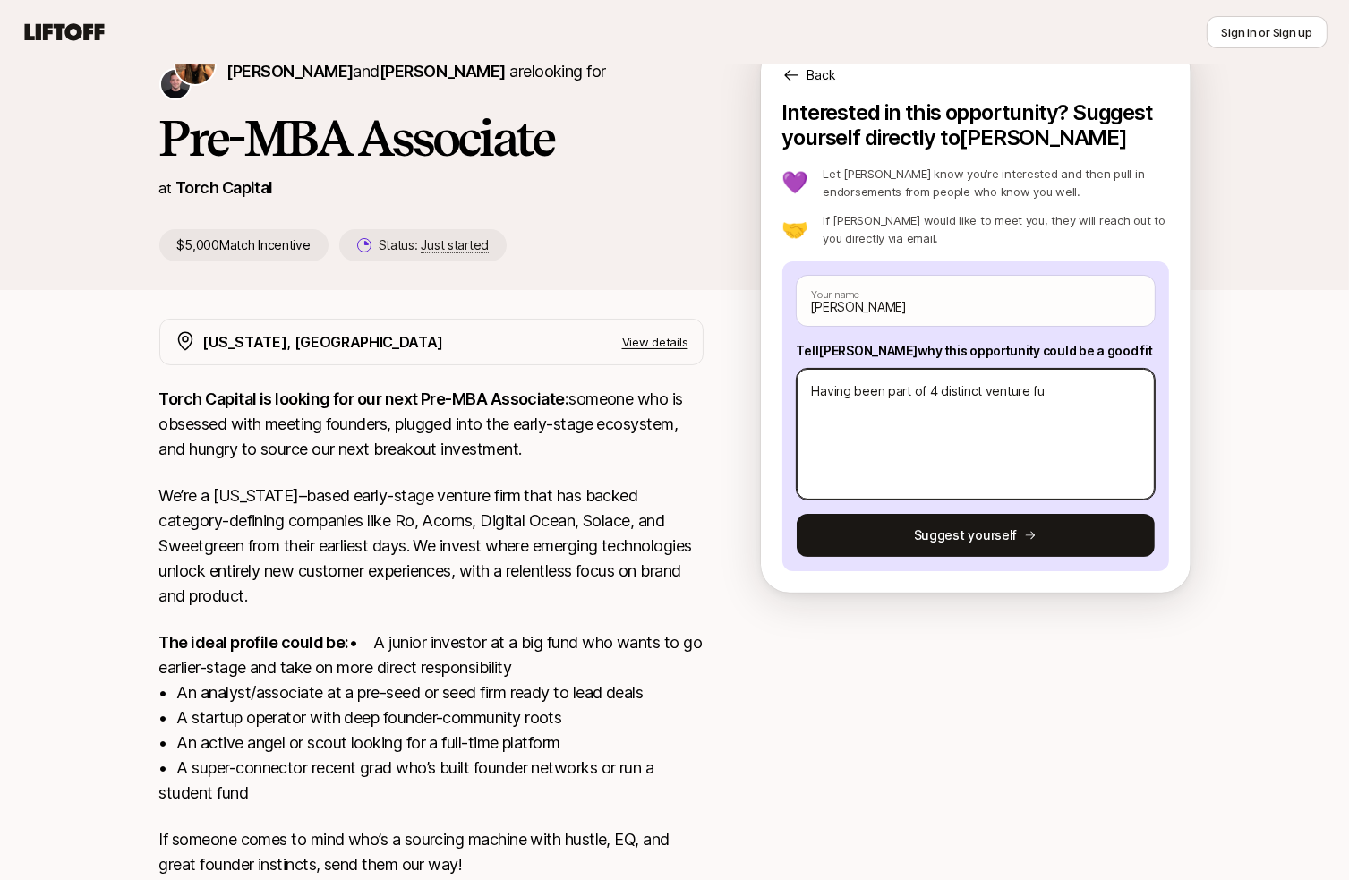
type textarea "x"
type textarea "Having been part of 4 distinct venture fun"
type textarea "x"
type textarea "Having been part of 4 distinct venture fund"
type textarea "x"
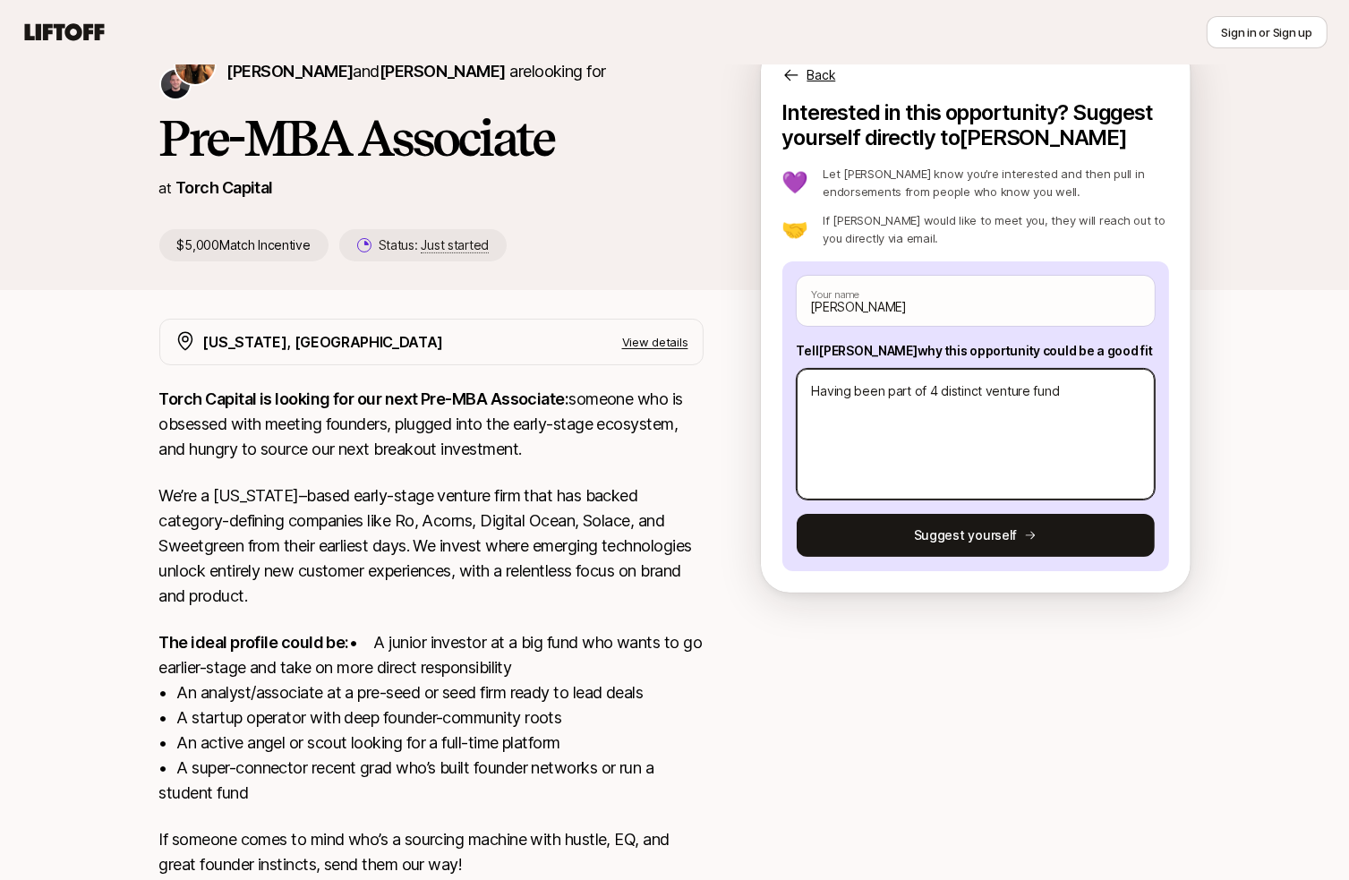
type textarea "Having been part of 4 distinct venture funds"
type textarea "x"
type textarea "Having been part of 4 distinct venture funds"
type textarea "x"
type textarea "Having been part of 4 distinct venture funds"
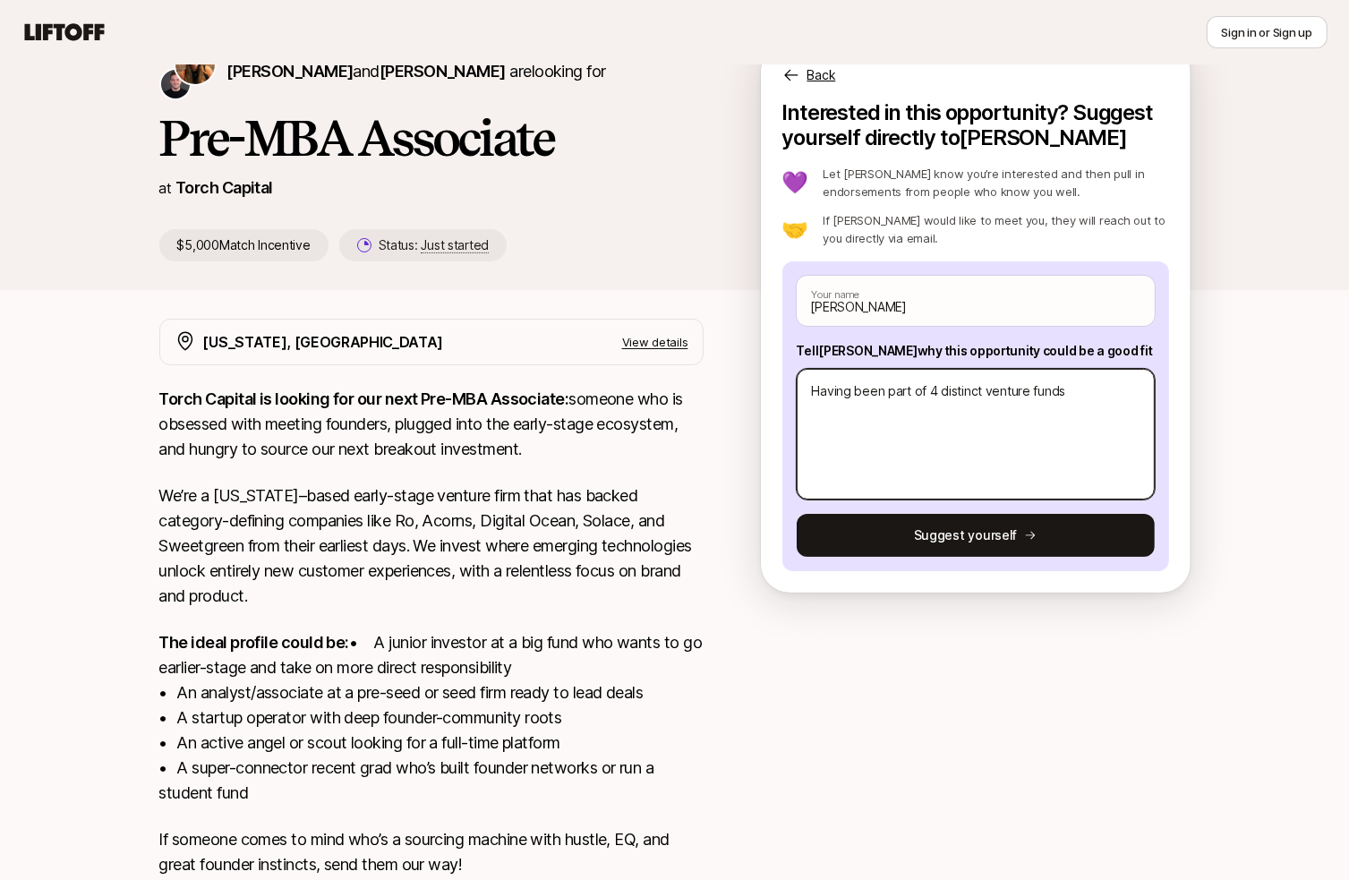
type textarea "x"
type textarea "Having been part of 4 distinct venture funds,"
type textarea "x"
type textarea "Having been part of 4 distinct venture funds,"
type textarea "x"
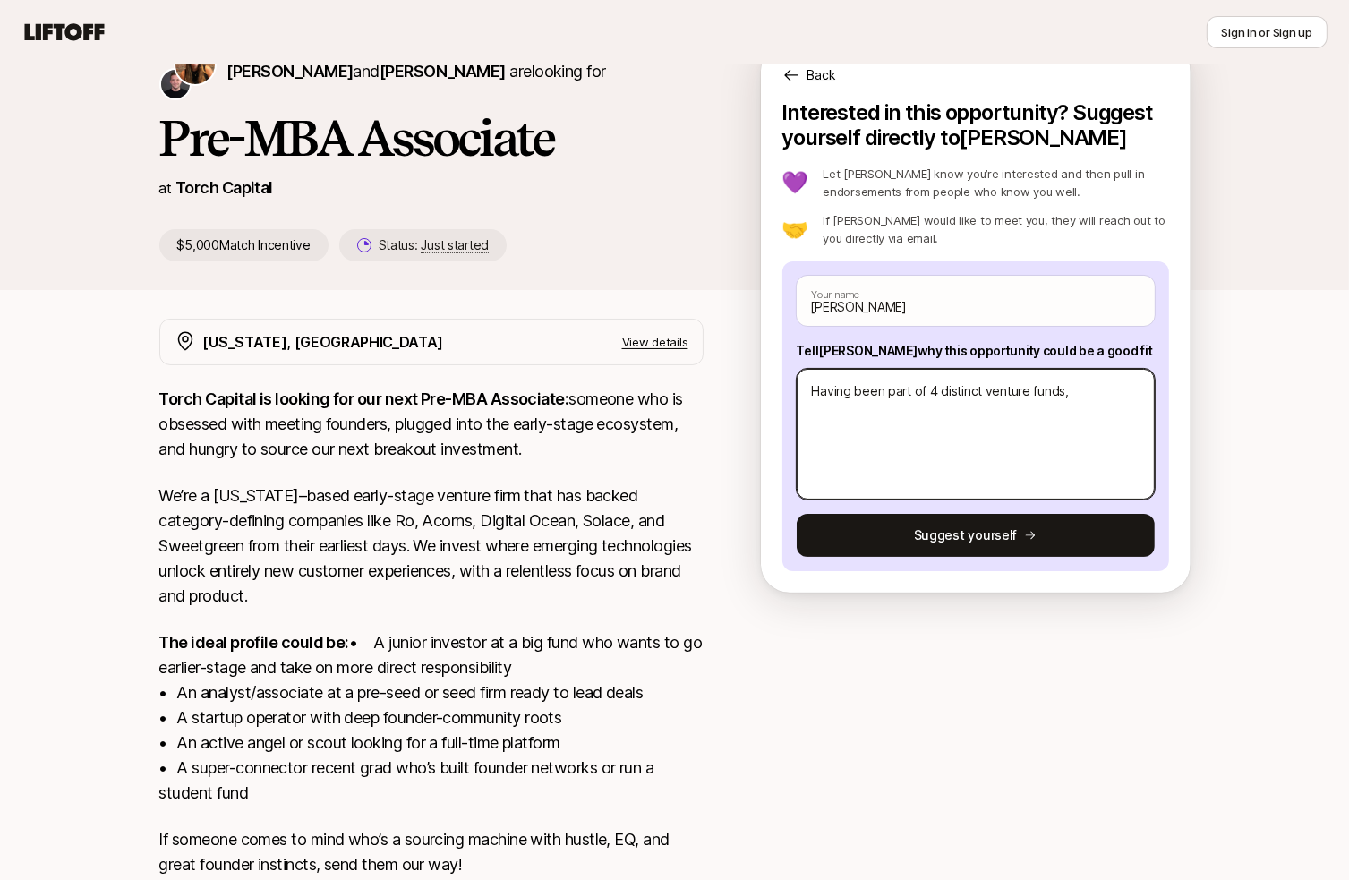
type textarea "Having been part of 4 distinct venture funds,"
type textarea "x"
type textarea "Having been part of 4 distinct venture funds"
type textarea "x"
type textarea "Having been part of 4 distinct venture fund"
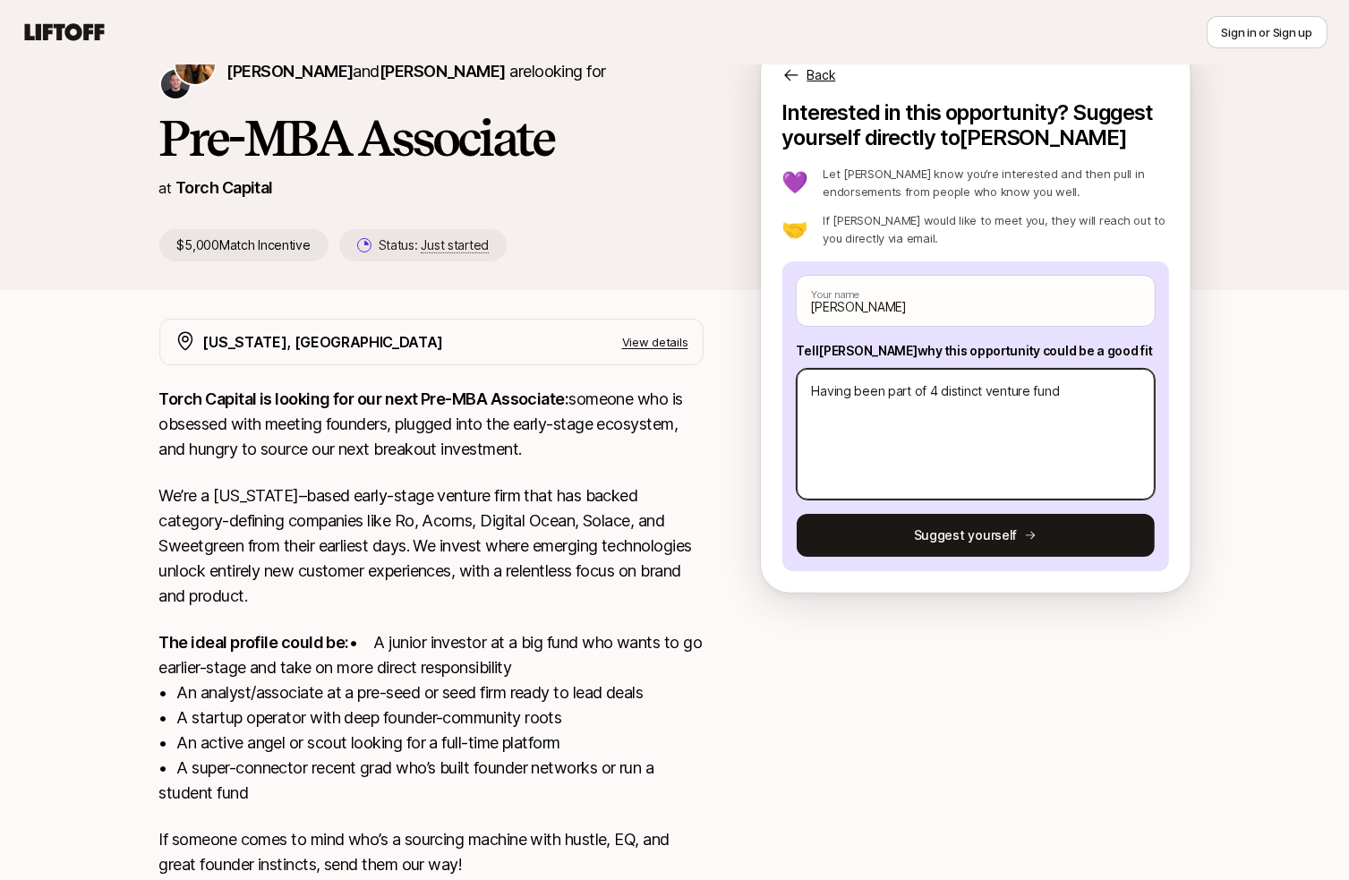
type textarea "x"
type textarea "Having been part of 4 distinct venture fun"
type textarea "x"
type textarea "Having been part of 4 distinct venture fu"
type textarea "x"
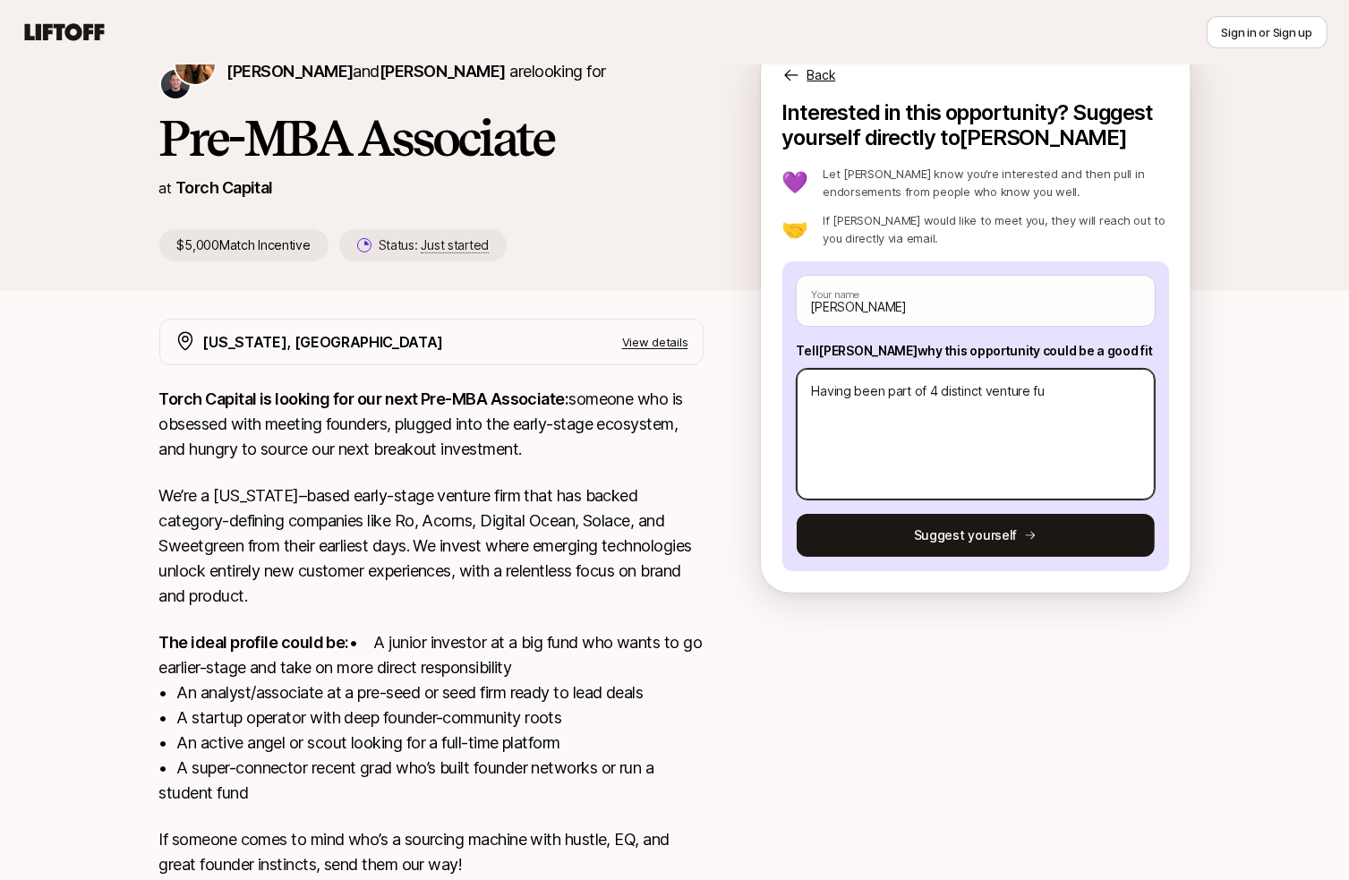
type textarea "Having been part of 4 distinct venture f"
type textarea "x"
type textarea "Having been part of 4 distinct venture fi"
type textarea "x"
type textarea "Having been part of 4 distinct venture fir"
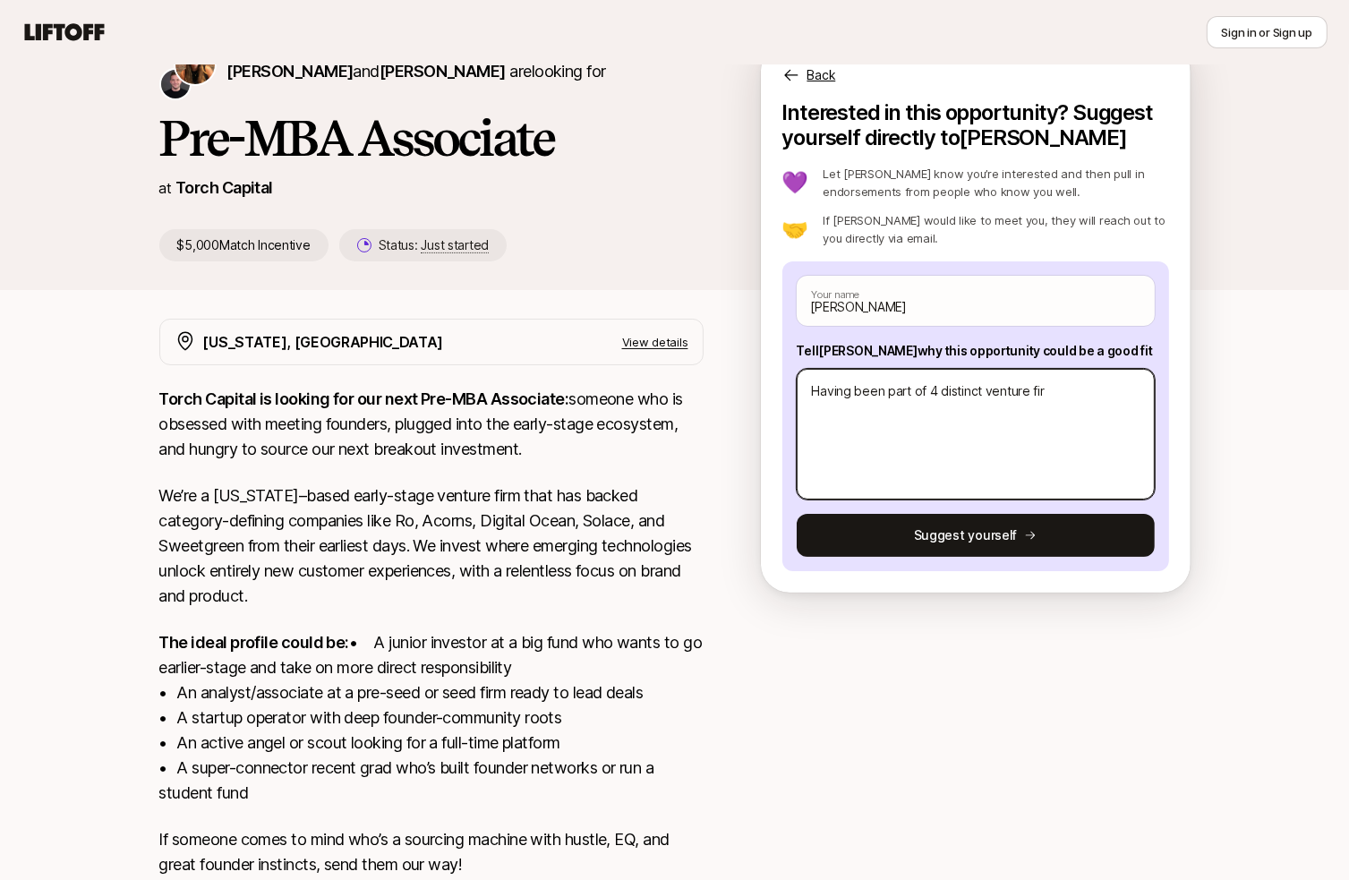
type textarea "x"
type textarea "Having been part of 4 distinct venture firm"
type textarea "x"
type textarea "Having been part of 4 distinct venture firms"
type textarea "x"
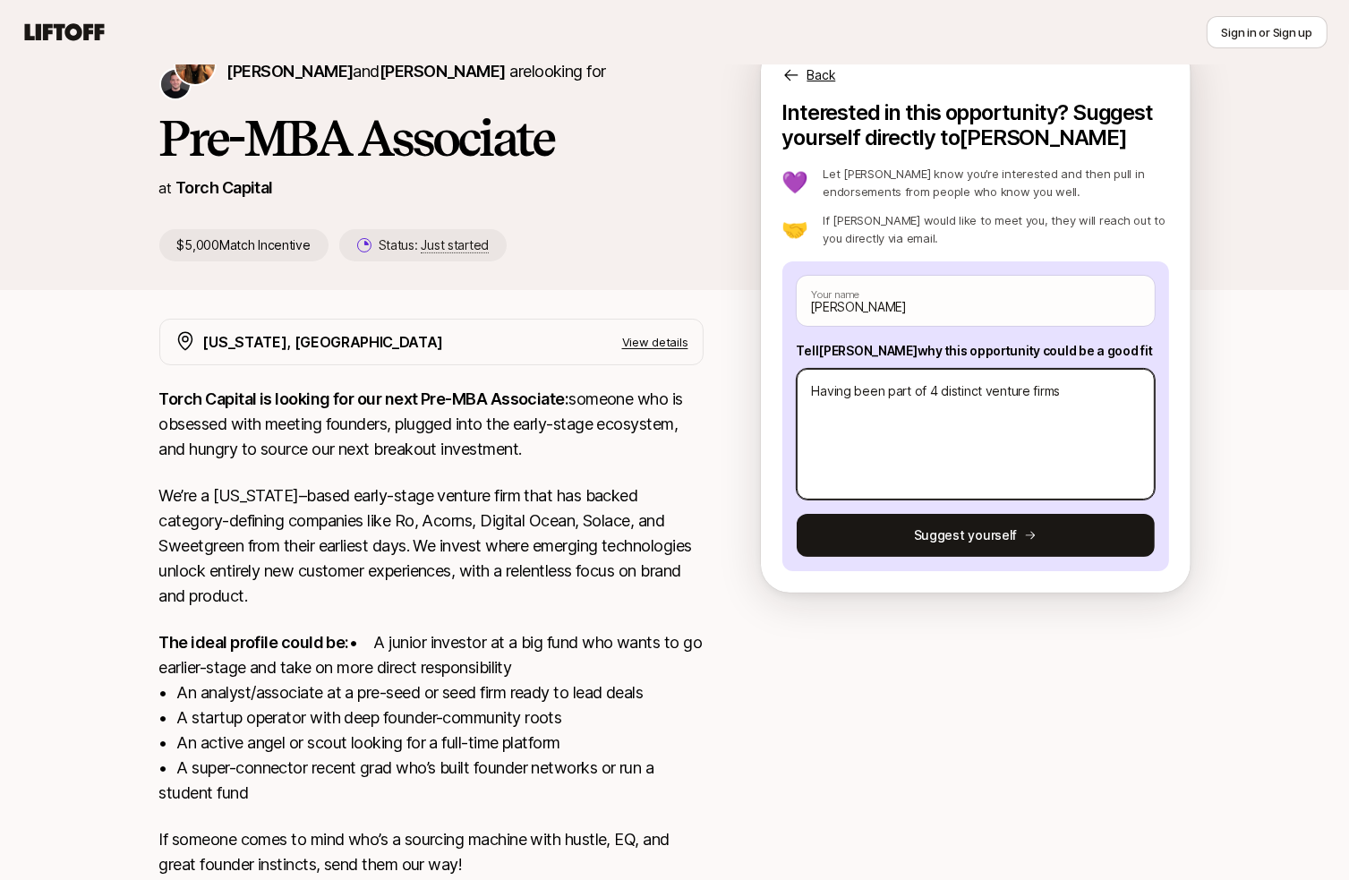
type textarea "Having been part of 4 distinct venture firms,"
type textarea "x"
type textarea "Having been part of 4 distinct venture firms,"
type textarea "x"
type textarea "Having been part of 4 distinct venture firms, a"
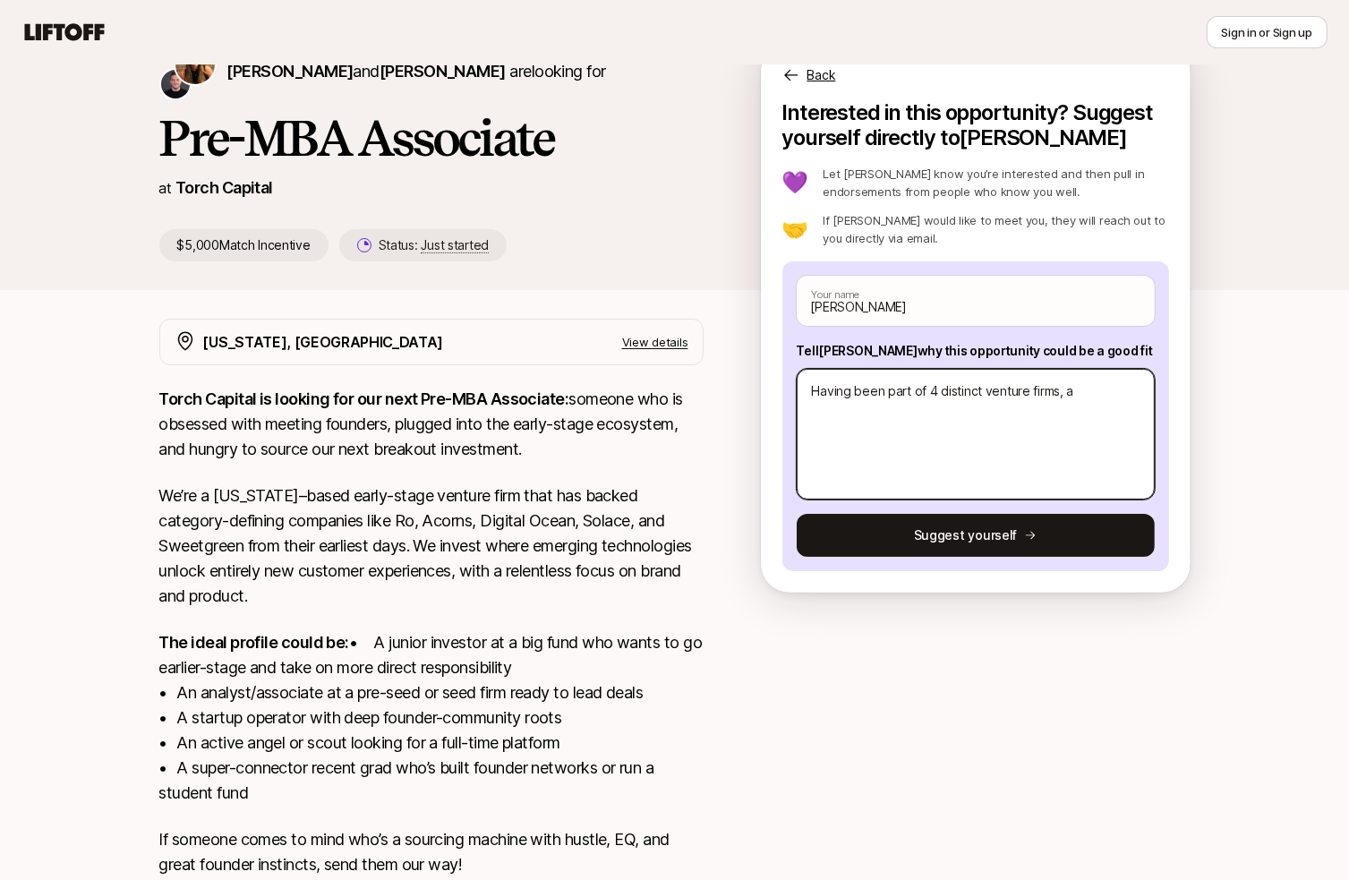
type textarea "x"
type textarea "Having been part of 4 distinct venture firms, an"
type textarea "x"
type textarea "Having been part of 4 distinct venture firms, and"
type textarea "x"
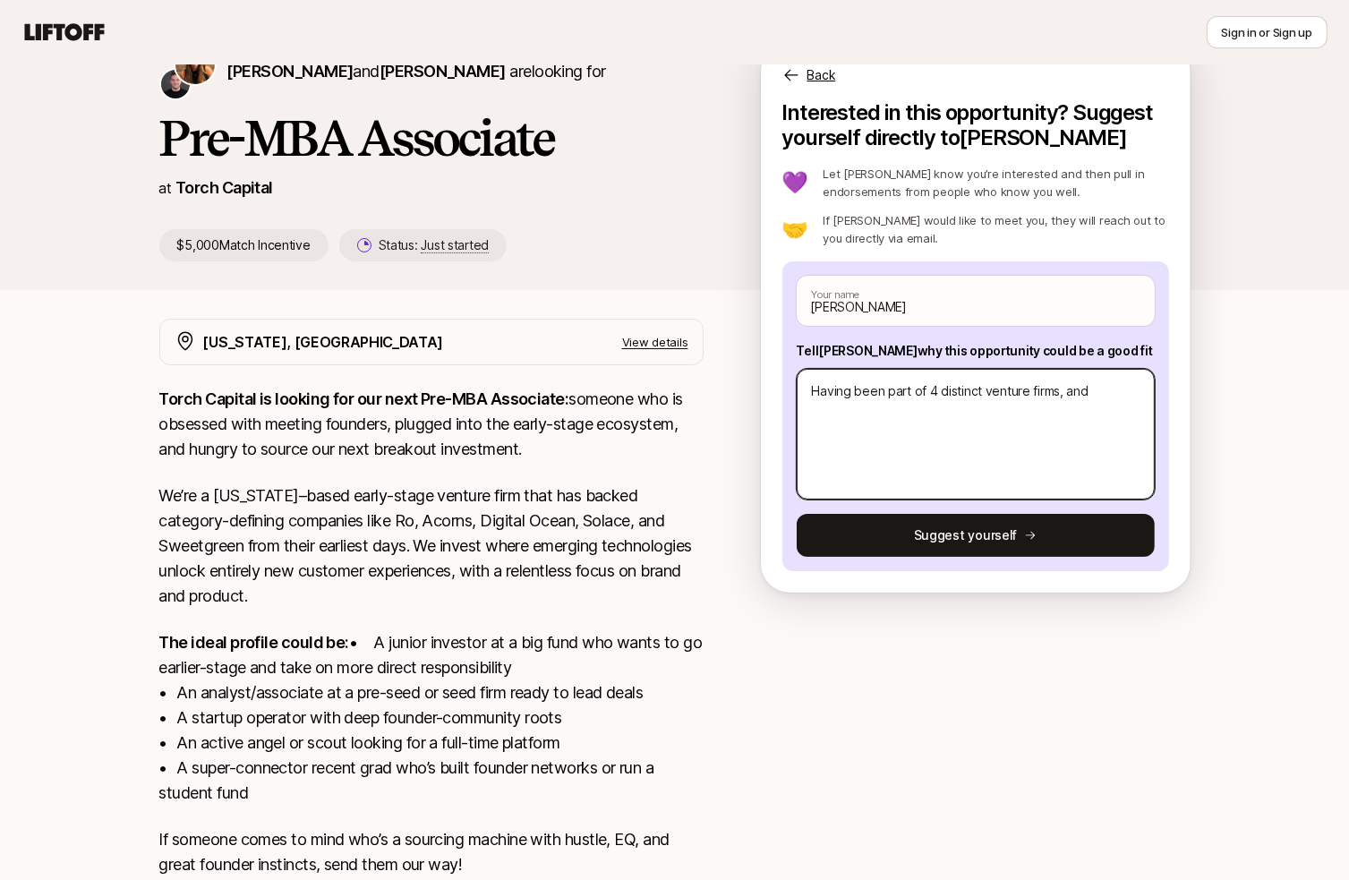
type textarea "Having been part of 4 distinct venture firms, and"
type textarea "x"
type textarea "Having been part of 4 distinct venture firms, and b"
type textarea "x"
type textarea "Having been part of 4 distinct venture firms, and be"
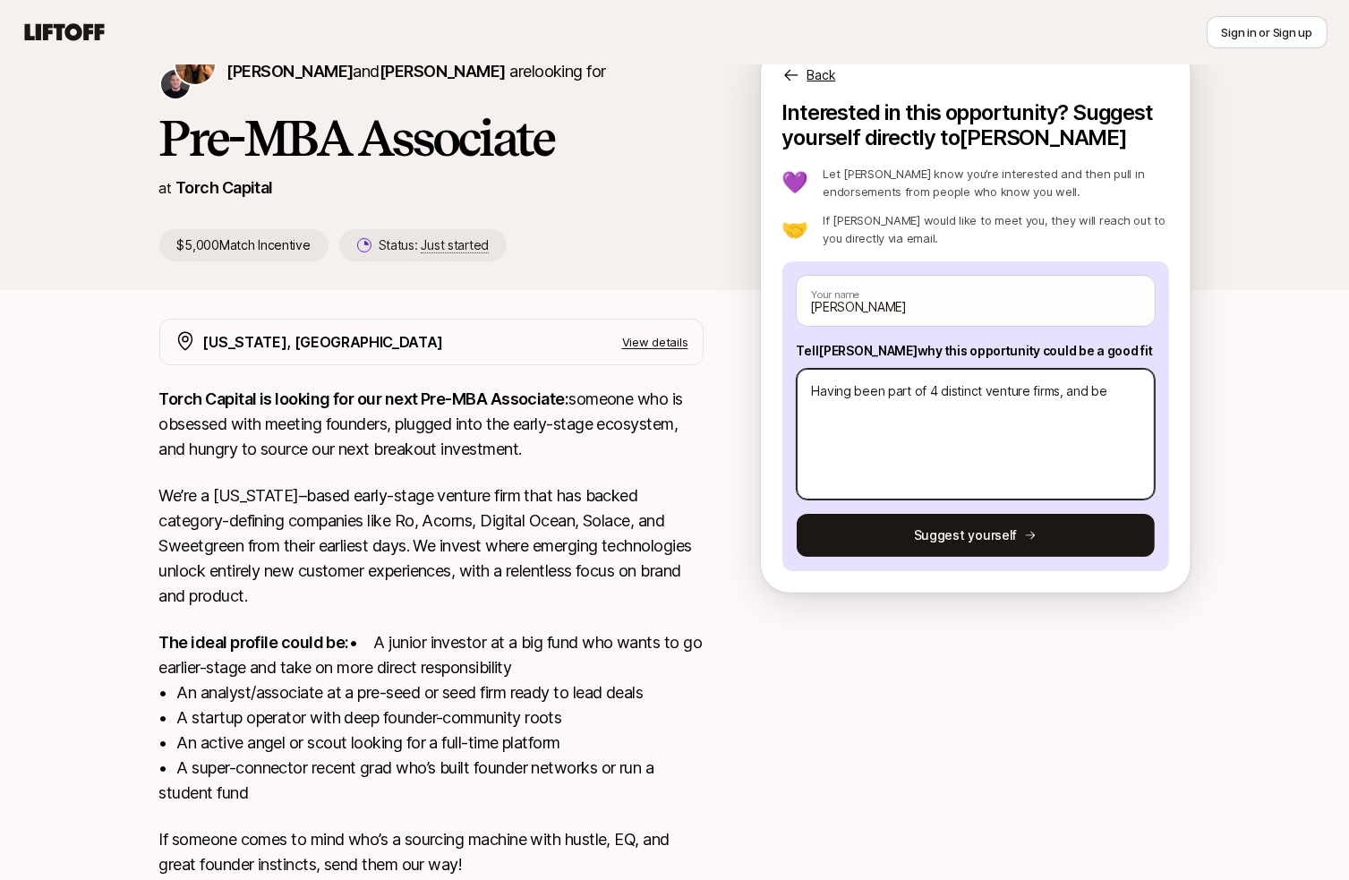
type textarea "x"
type textarea "Having been part of 4 distinct venture firms, and bee"
type textarea "x"
type textarea "Having been part of 4 distinct venture firms, and been"
type textarea "x"
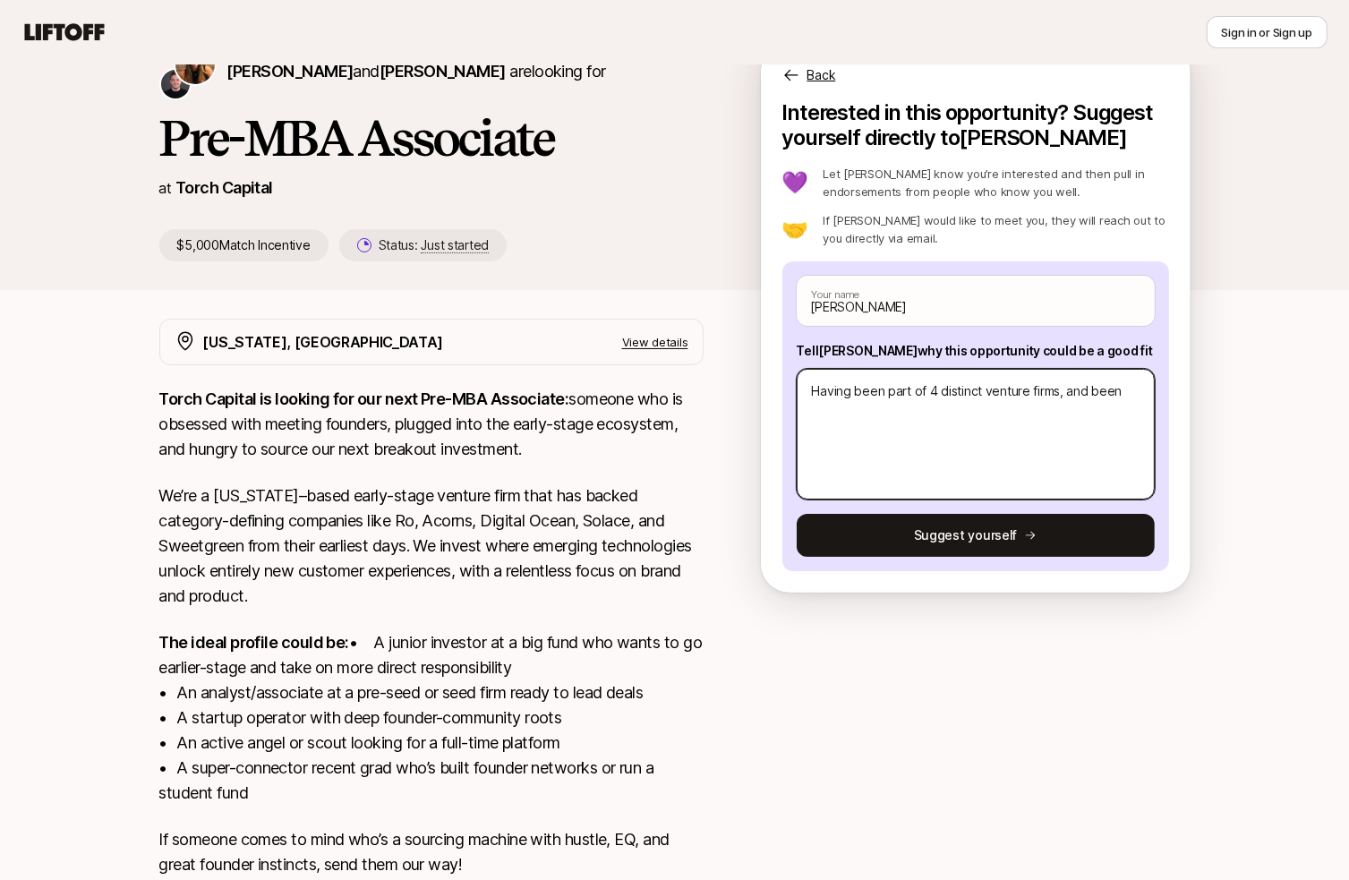
type textarea "Having been part of 4 distinct venture firms, and been"
type textarea "x"
type textarea "Having been part of 4 distinct venture firms, and been a"
type textarea "x"
type textarea "Having been part of 4 distinct venture firms, and been a"
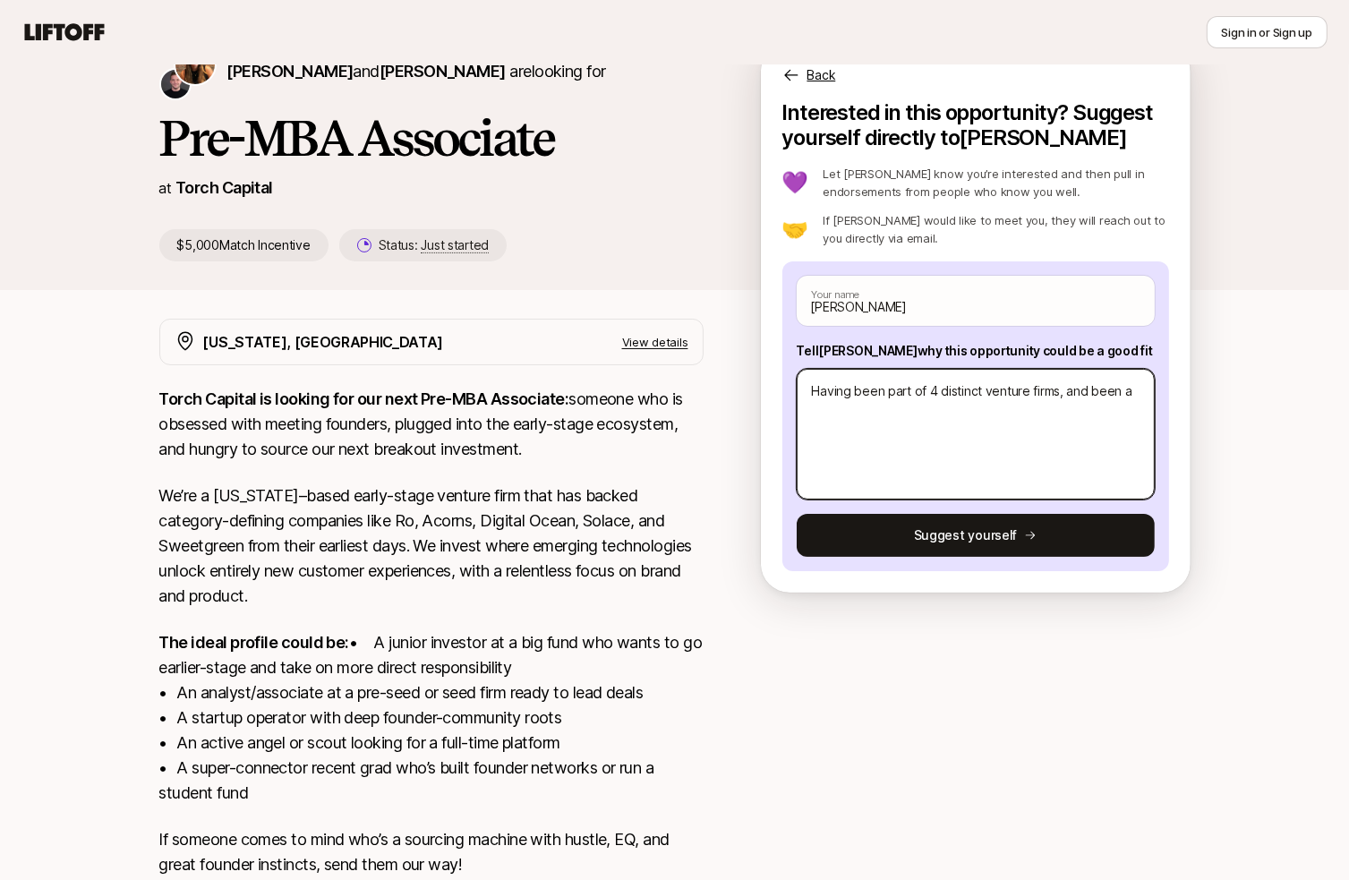
type textarea "x"
type textarea "Having been part of 4 distinct venture firms, and been a co"
type textarea "x"
type textarea "Having been part of 4 distinct venture firms, and been a cor"
type textarea "x"
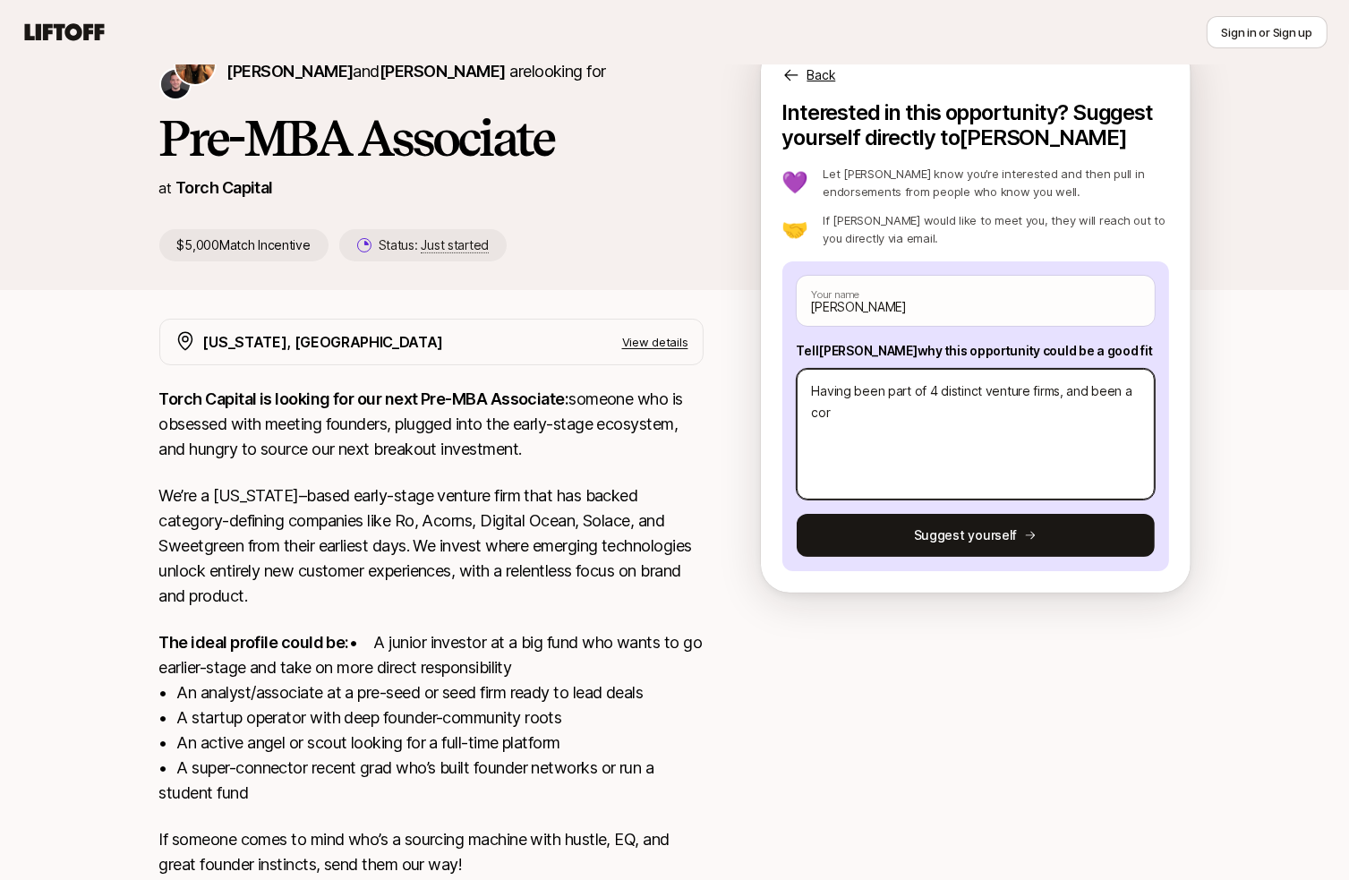
type textarea "Having been part of 4 distinct venture firms, and been a core"
type textarea "x"
type textarea "Having been part of 4 distinct venture firms, and been a core"
type textarea "x"
type textarea "Having been part of 4 distinct venture firms, and been a core m"
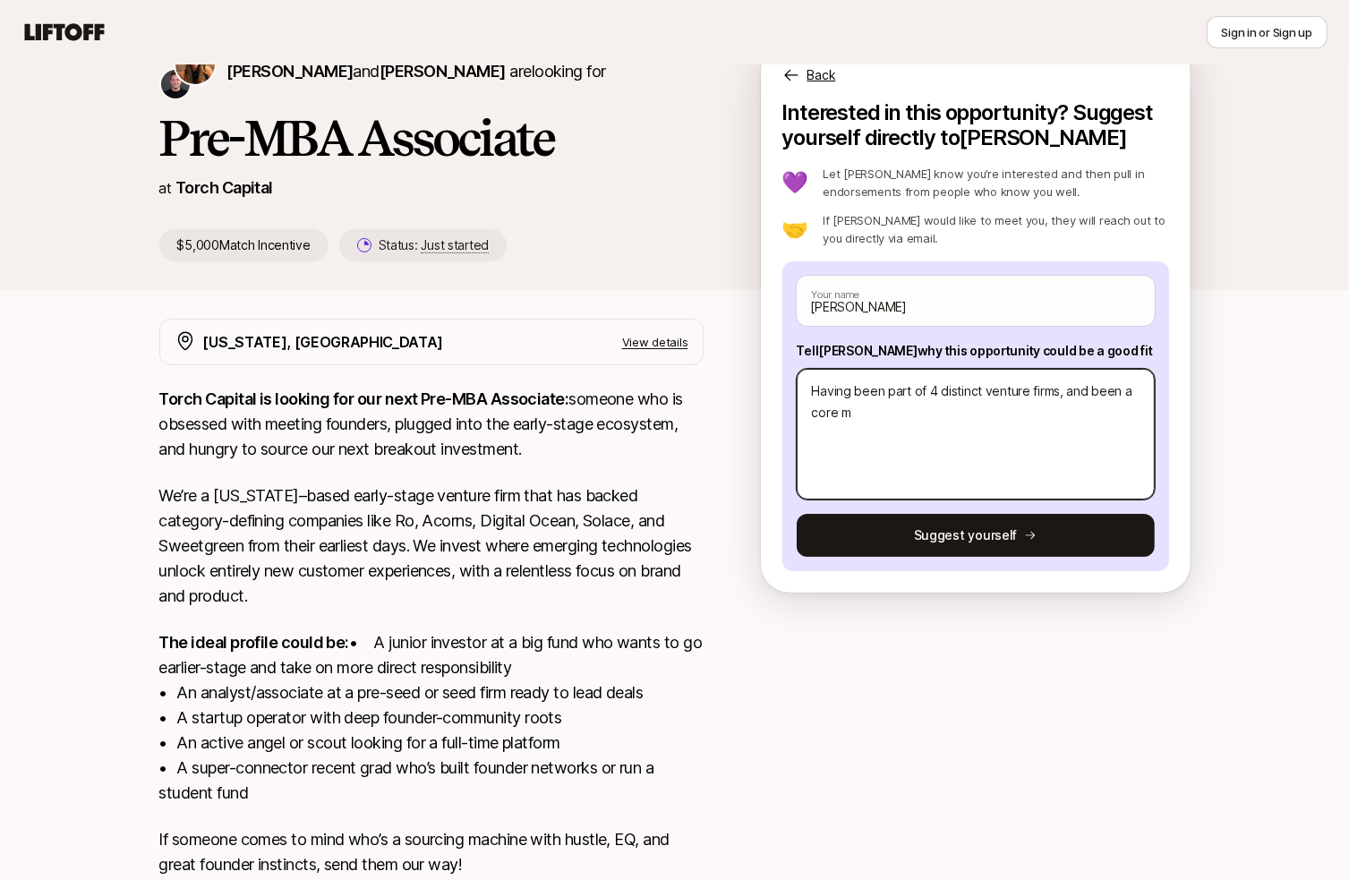
type textarea "x"
type textarea "Having been part of 4 distinct venture firms, and been a core me"
type textarea "x"
type textarea "Having been part of 4 distinct venture firms, and been a core mem"
type textarea "x"
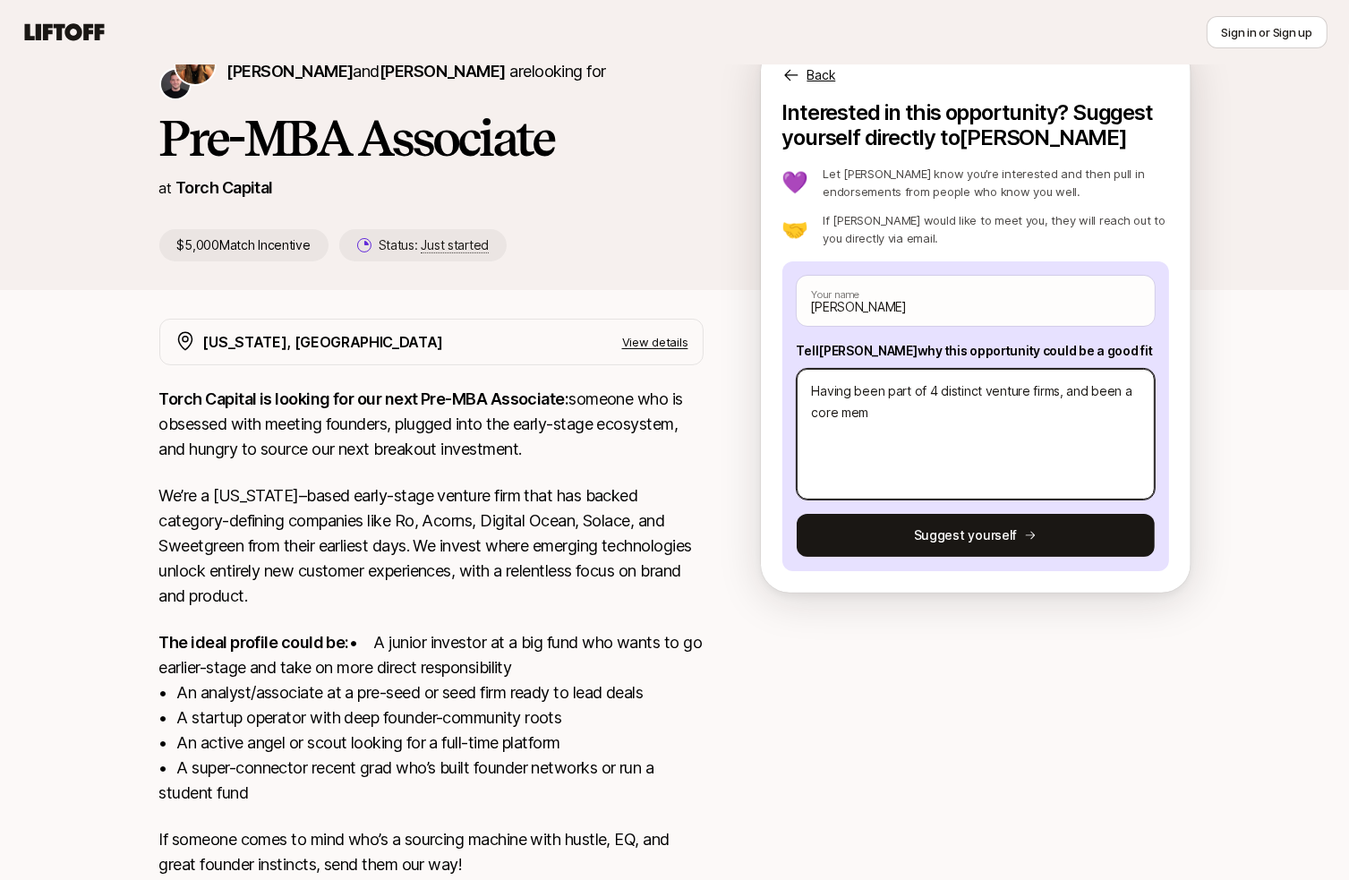
type textarea "Having been part of 4 distinct venture firms, and been a core memb"
type textarea "x"
type textarea "Having been part of 4 distinct venture firms, and been a core membe"
type textarea "x"
type textarea "Having been part of 4 distinct venture firms, and been a core member"
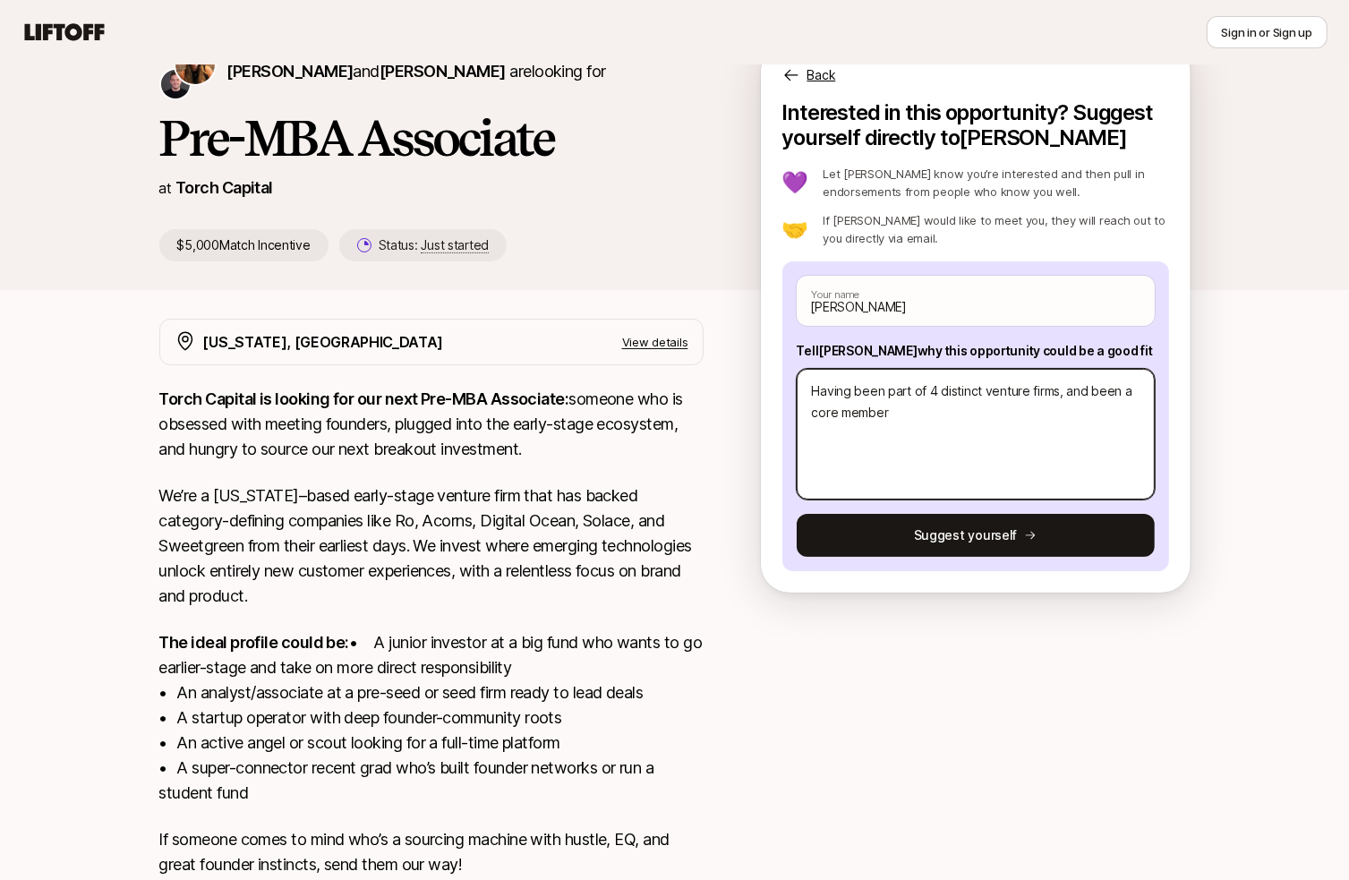
type textarea "x"
type textarea "Having been part of 4 distinct venture firms, and been a core member"
type textarea "x"
type textarea "Having been part of 4 distinct venture firms, and been a core member o"
type textarea "x"
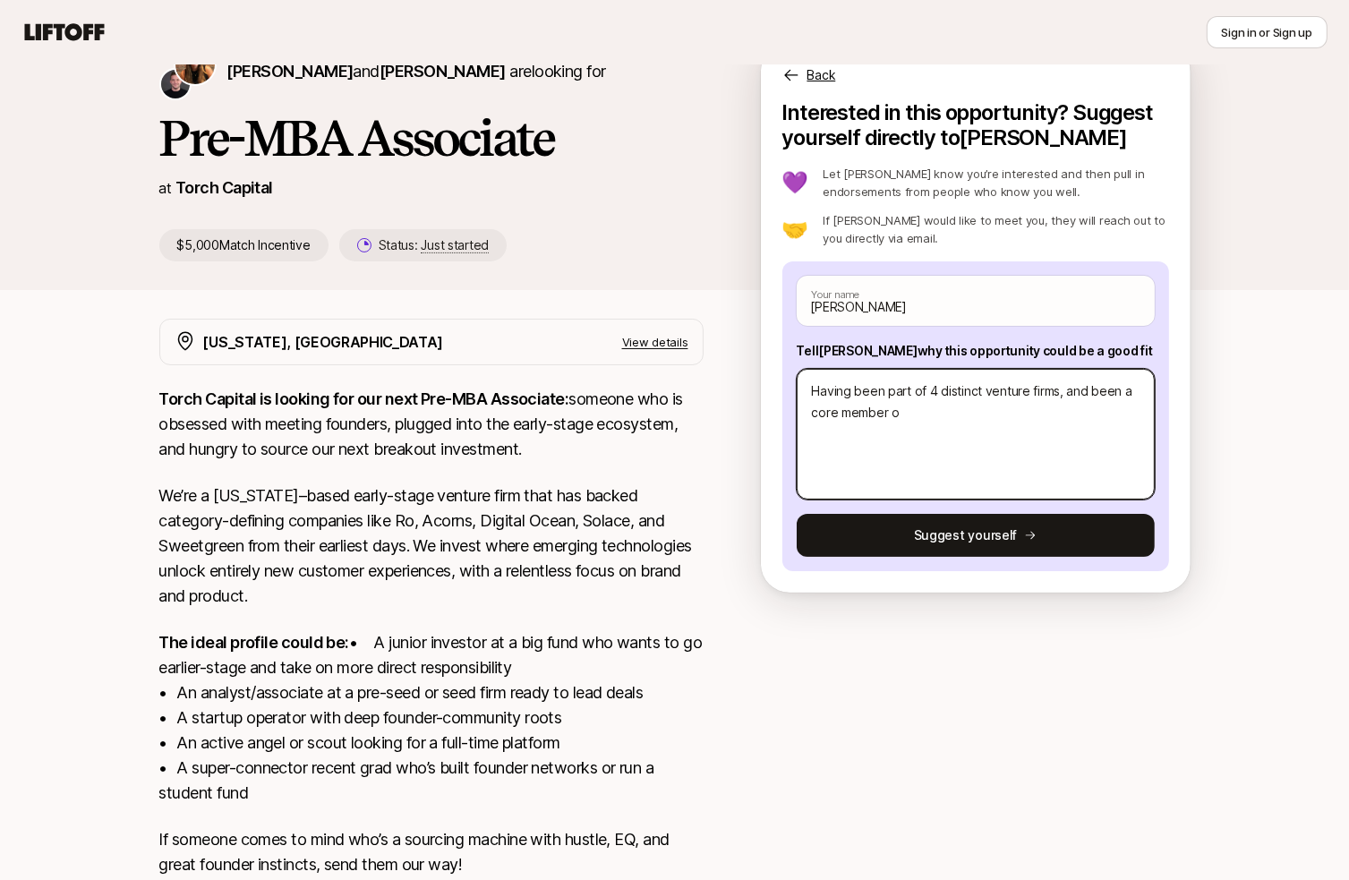
type textarea "Having been part of 4 distinct venture firms, and been a core member of"
type textarea "x"
type textarea "Having been part of 4 distinct venture firms, and been a core member of"
type textarea "x"
type textarea "Having been part of 4 distinct venture firms, and been a core member of s"
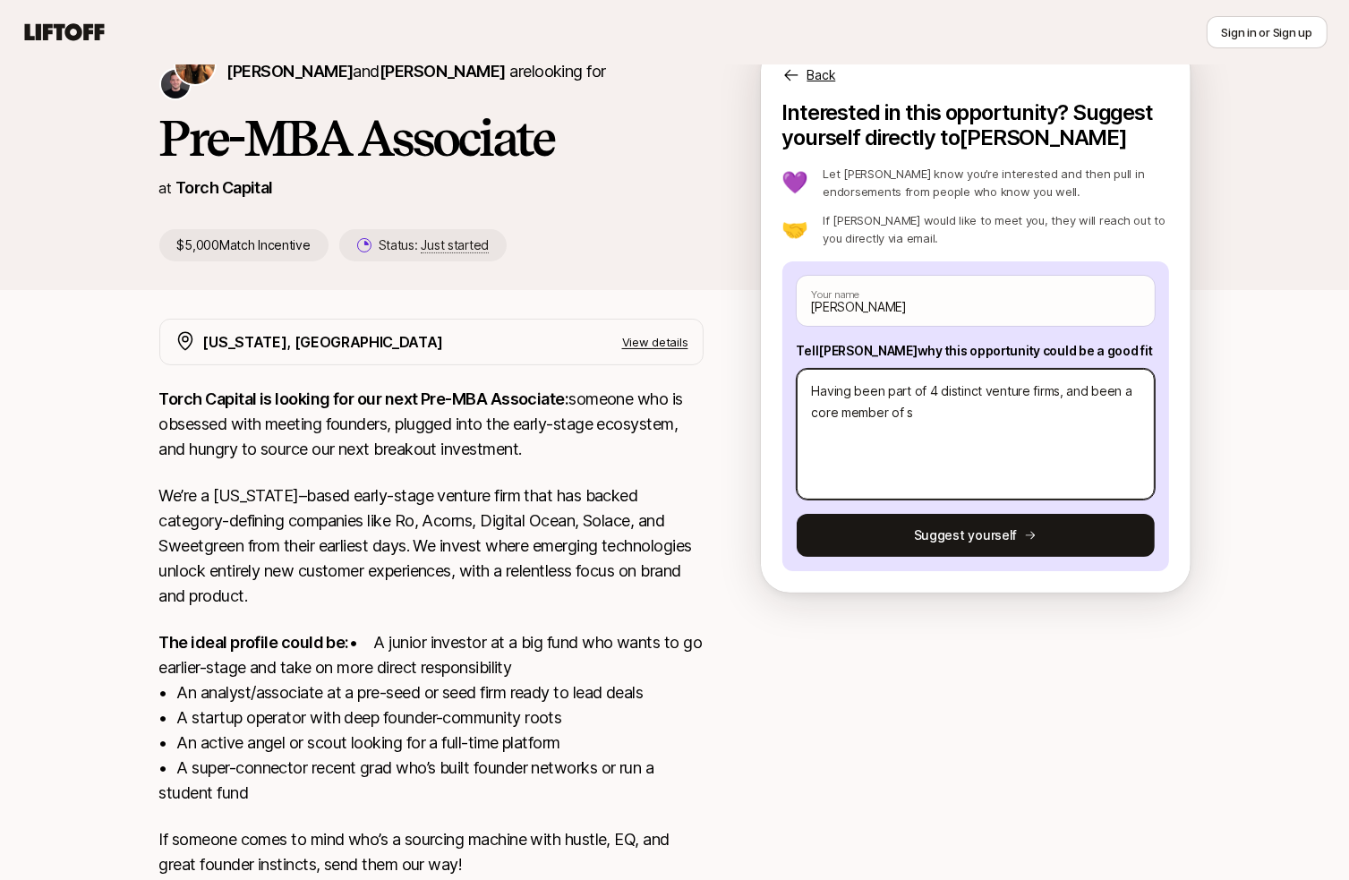
type textarea "x"
type textarea "Having been part of 4 distinct venture firms, and been a core member of se"
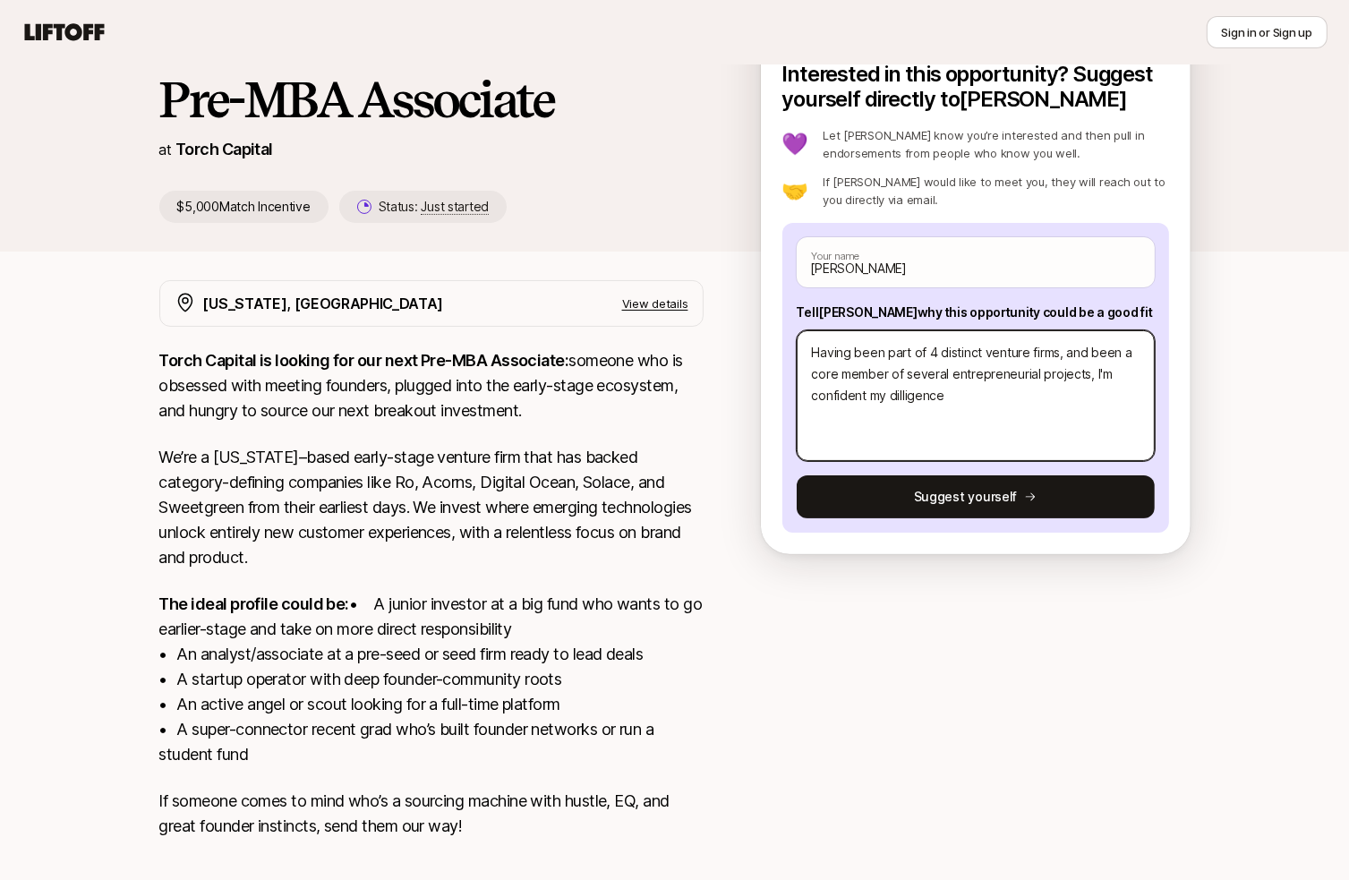
scroll to position [117, 0]
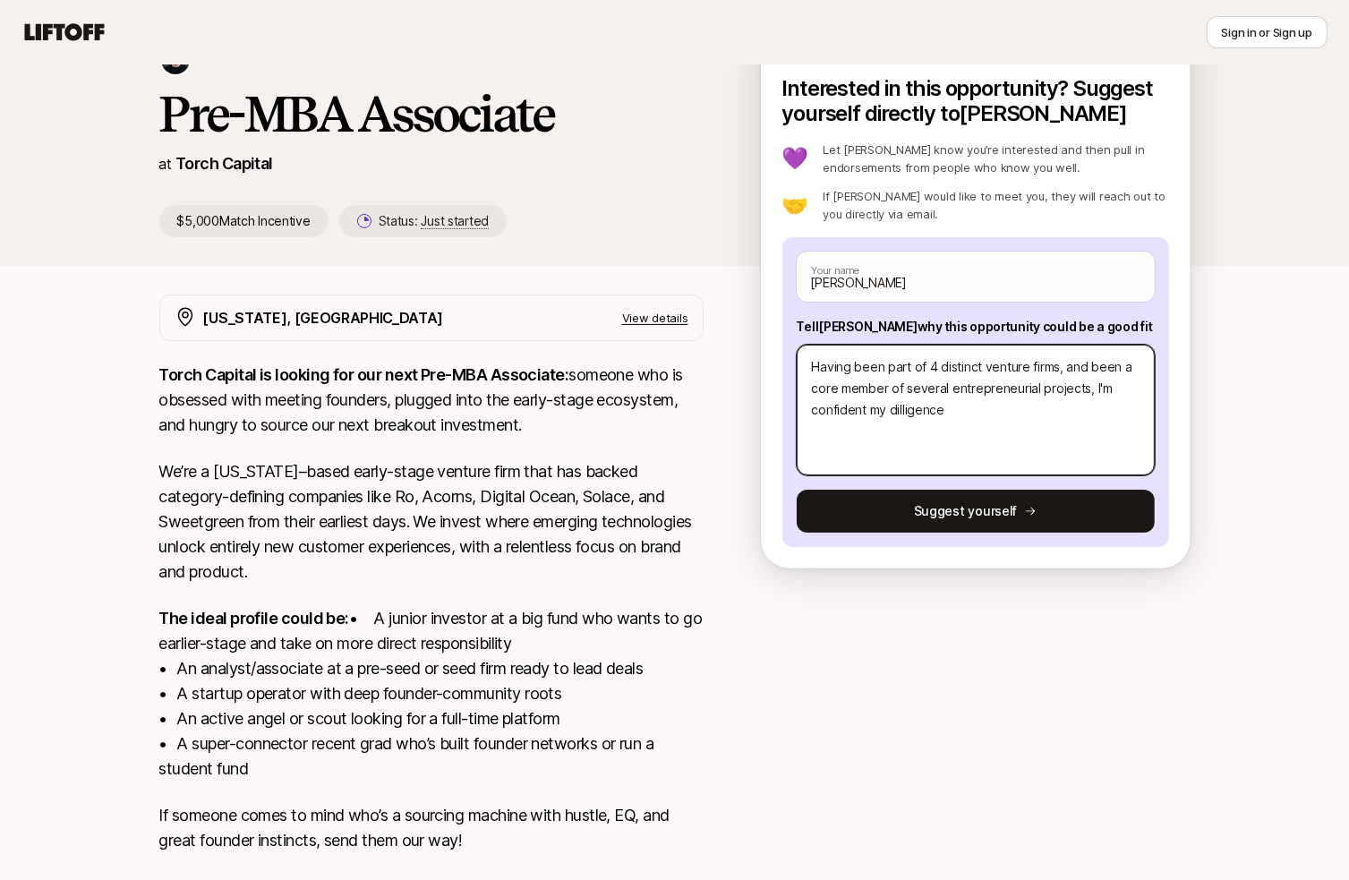
click at [891, 412] on textarea "Having been part of 4 distinct venture firms, and been a core member of several…" at bounding box center [976, 410] width 358 height 131
drag, startPoint x: 956, startPoint y: 408, endPoint x: 888, endPoint y: 420, distance: 69.0
click at [888, 420] on html "New to Liftoff? See how it works Sign in or Sign up Sign in or Sign up [PERSON_…" at bounding box center [674, 323] width 1349 height 880
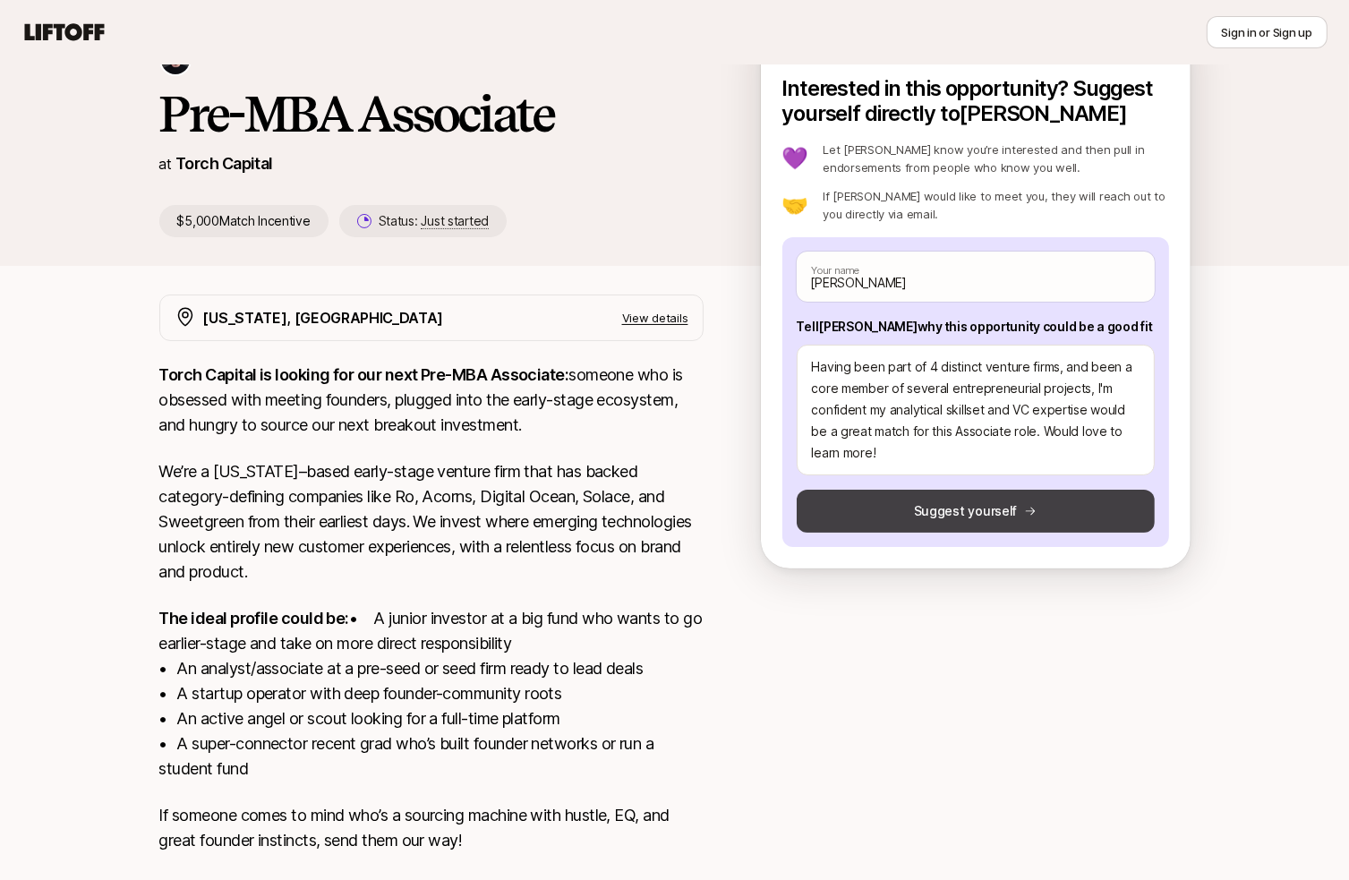
click at [944, 508] on button "Suggest yourself" at bounding box center [976, 511] width 358 height 43
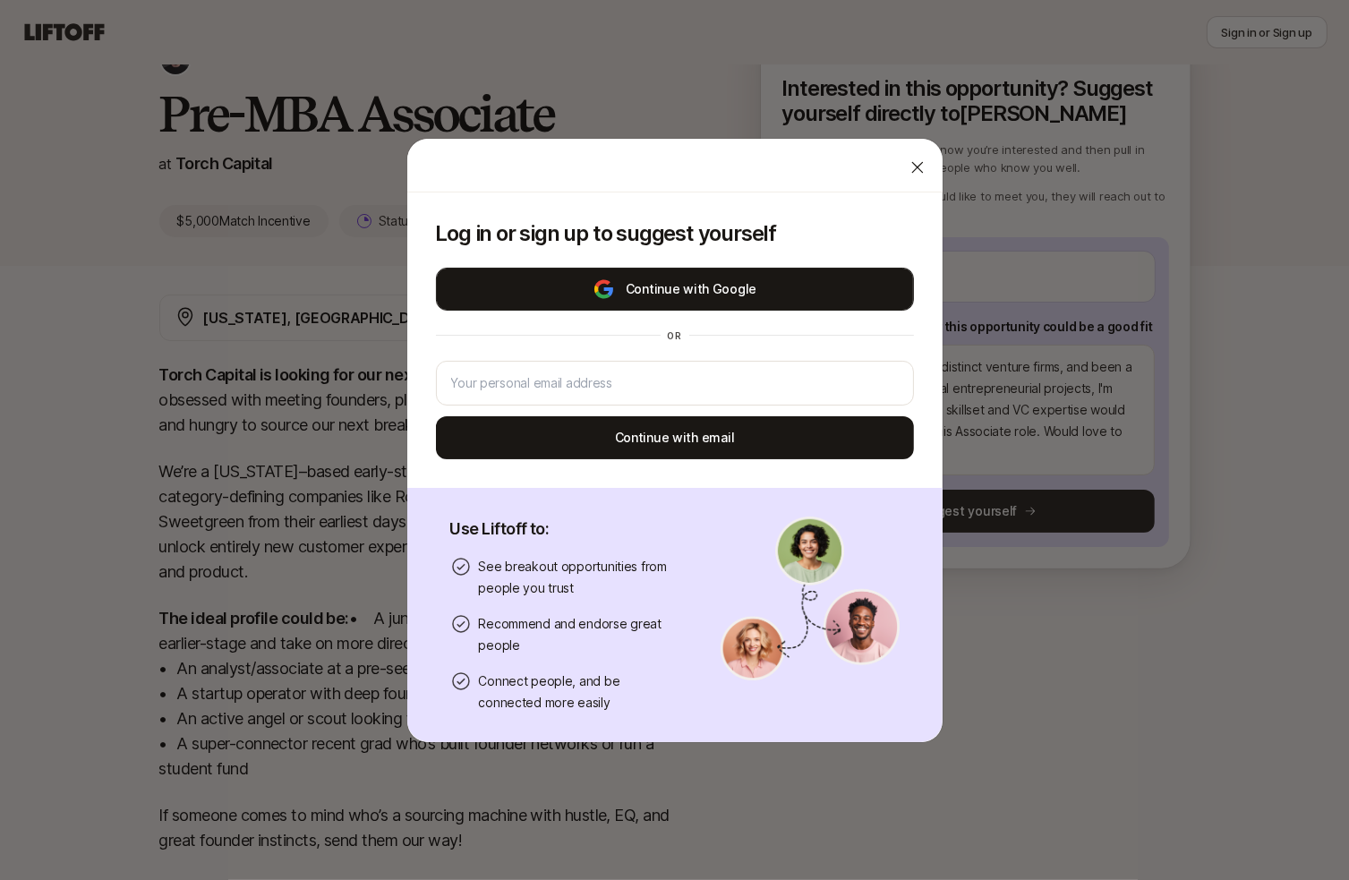
click at [735, 277] on button "Continue with Google" at bounding box center [675, 289] width 478 height 43
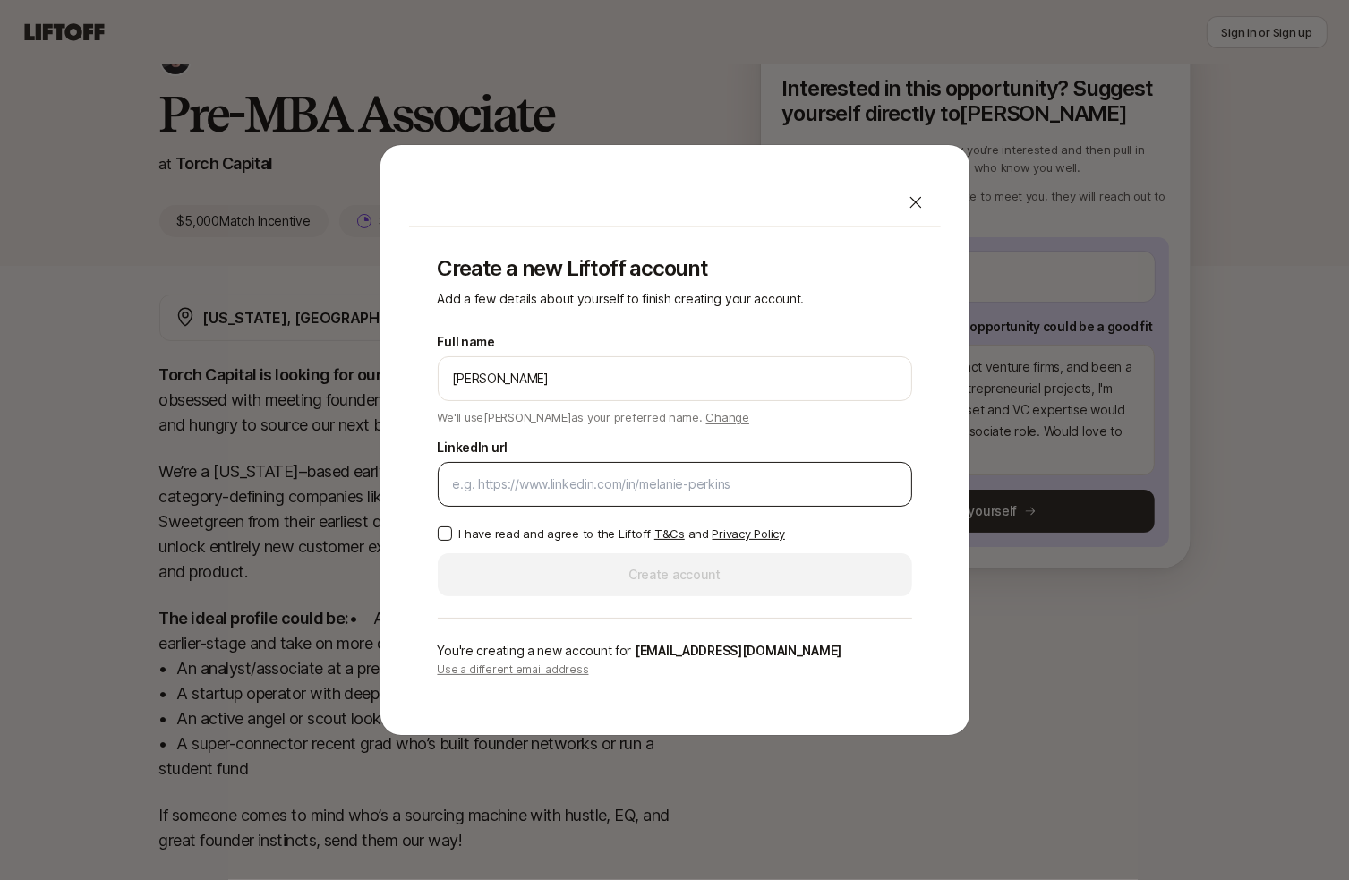
click at [634, 487] on input "LinkedIn url" at bounding box center [675, 484] width 444 height 21
paste input "[URL][DOMAIN_NAME][PERSON_NAME]"
click at [534, 529] on p "I have read and agree to the Liftoff T&Cs and Privacy Policy" at bounding box center [622, 534] width 326 height 18
click at [452, 529] on button "I have read and agree to the Liftoff T&Cs and Privacy Policy" at bounding box center [445, 533] width 14 height 14
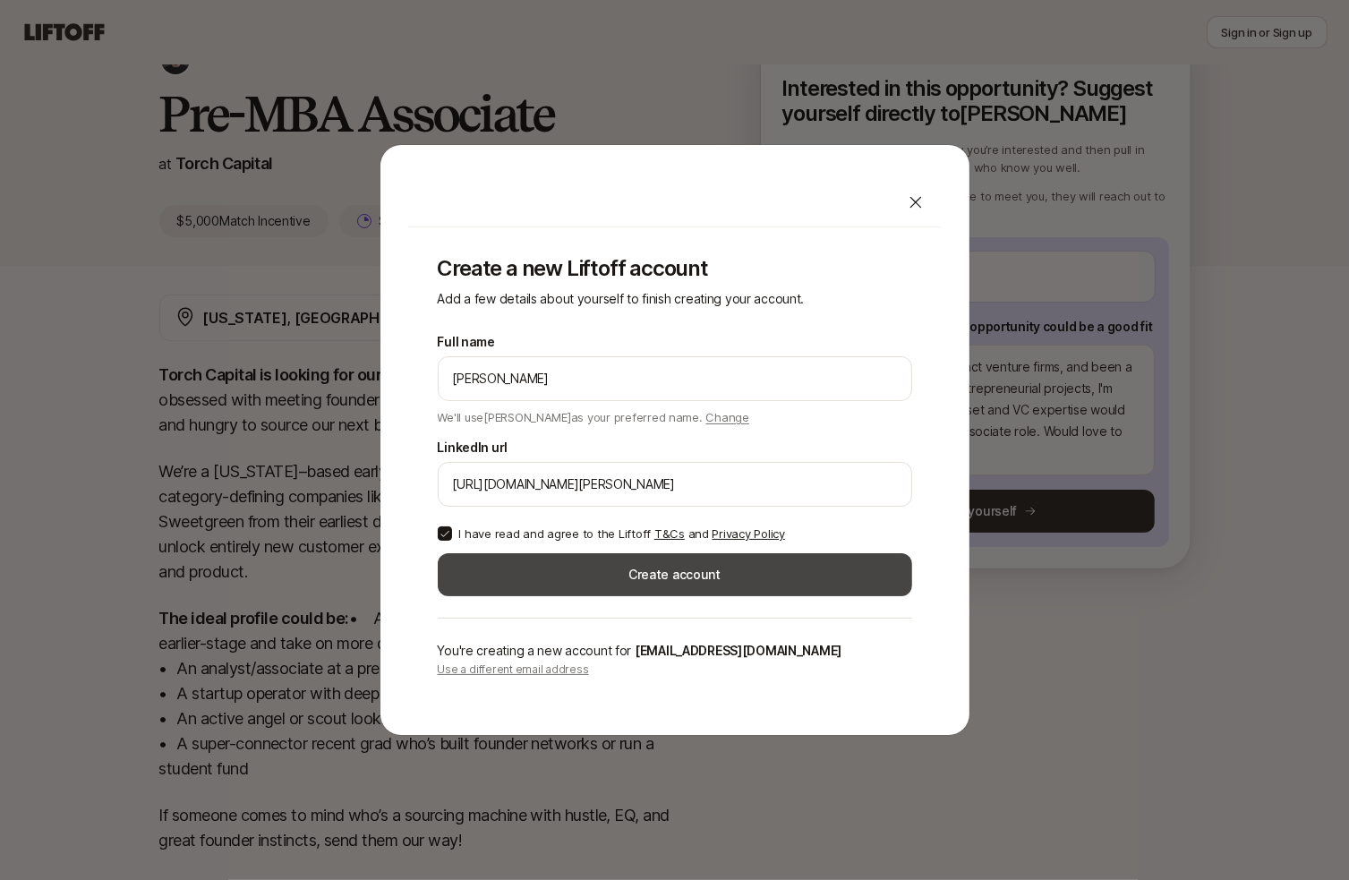
click at [573, 579] on button "Create account" at bounding box center [675, 574] width 474 height 43
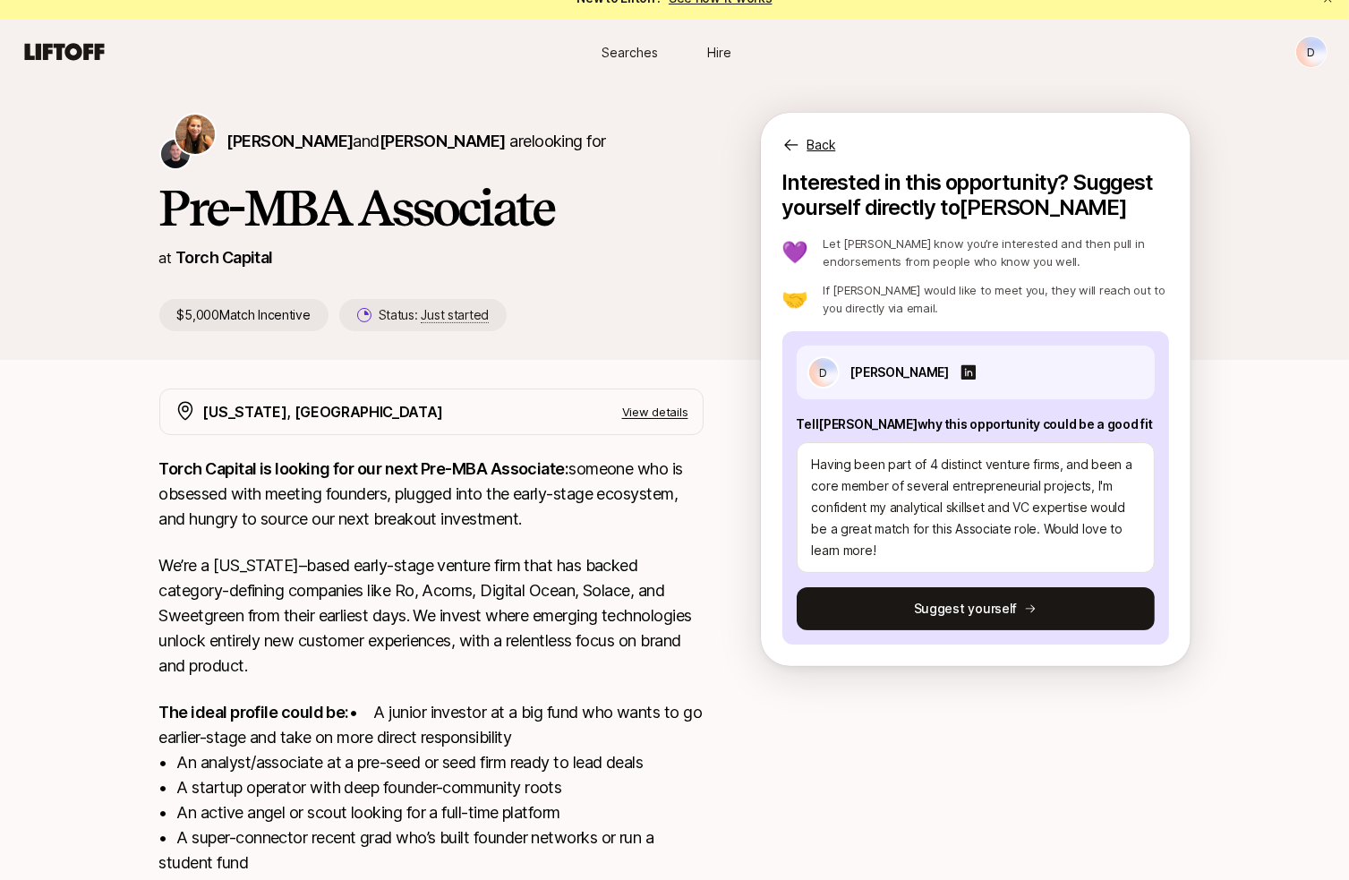
scroll to position [6, 0]
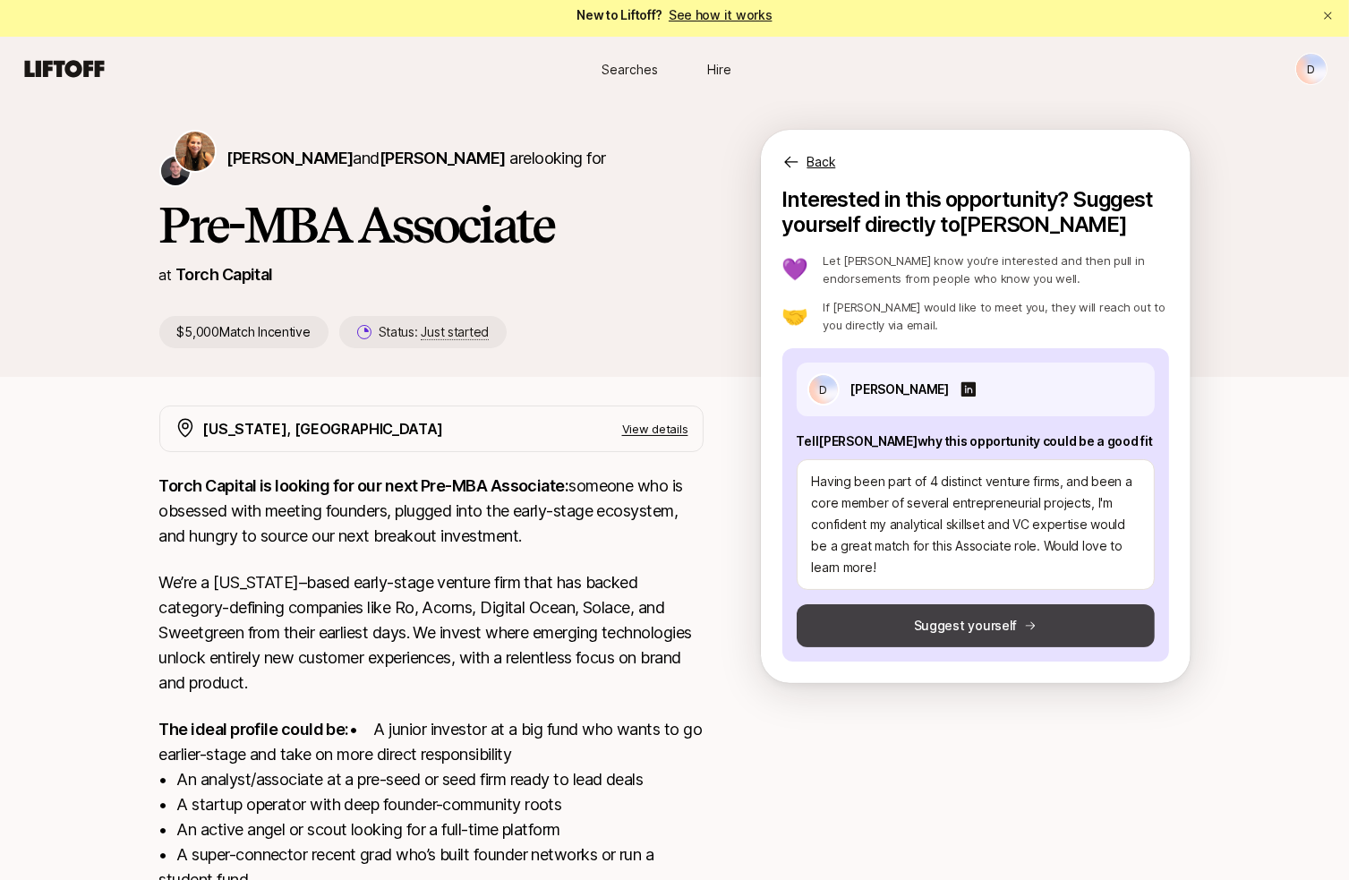
click at [1024, 628] on icon at bounding box center [1030, 625] width 13 height 13
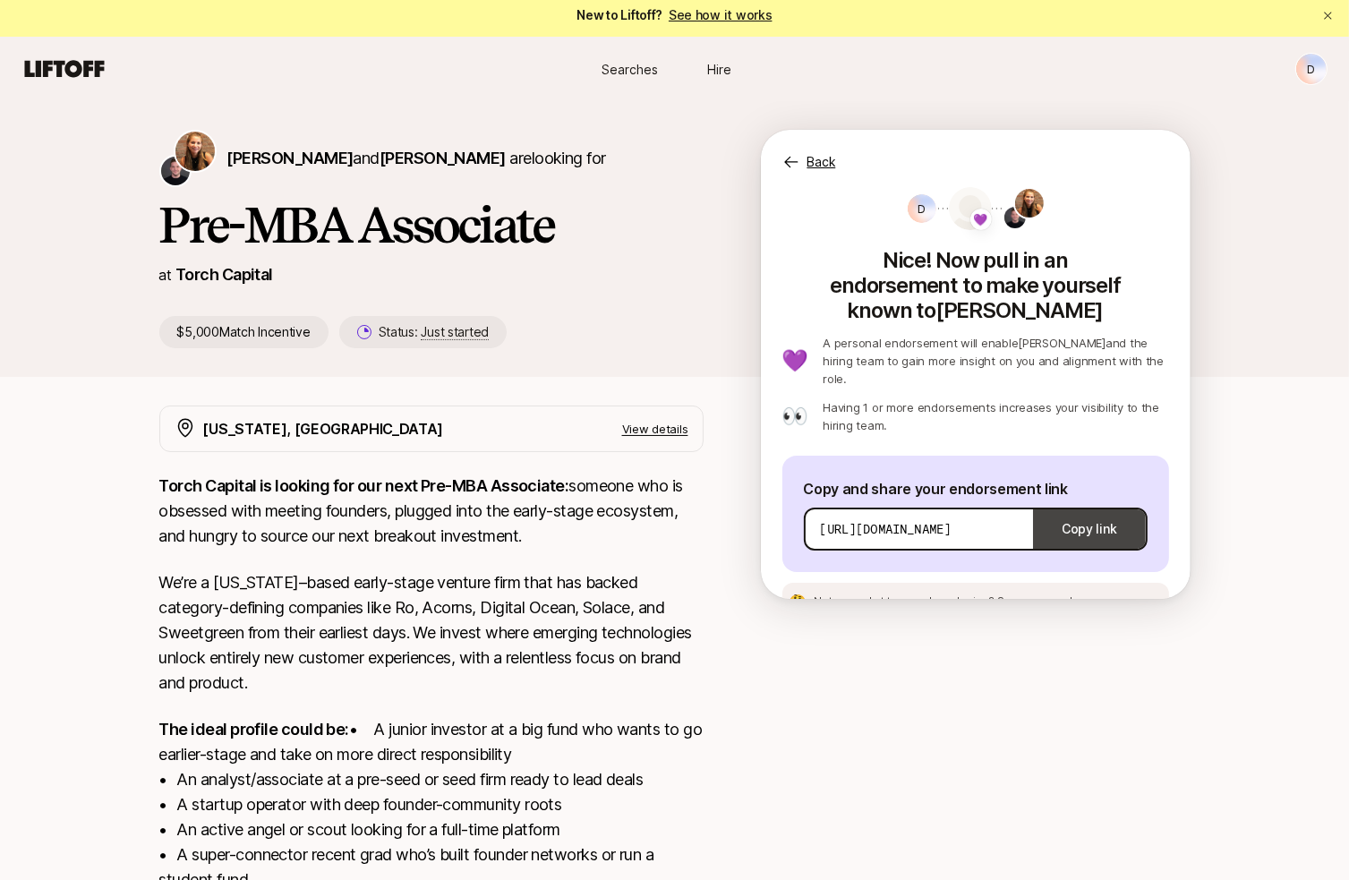
click at [1076, 504] on button "Copy link" at bounding box center [1089, 529] width 112 height 50
click at [288, 159] on span "[PERSON_NAME]" at bounding box center [290, 158] width 126 height 19
click at [430, 153] on span "[PERSON_NAME]" at bounding box center [443, 158] width 126 height 19
